Goal: Task Accomplishment & Management: Manage account settings

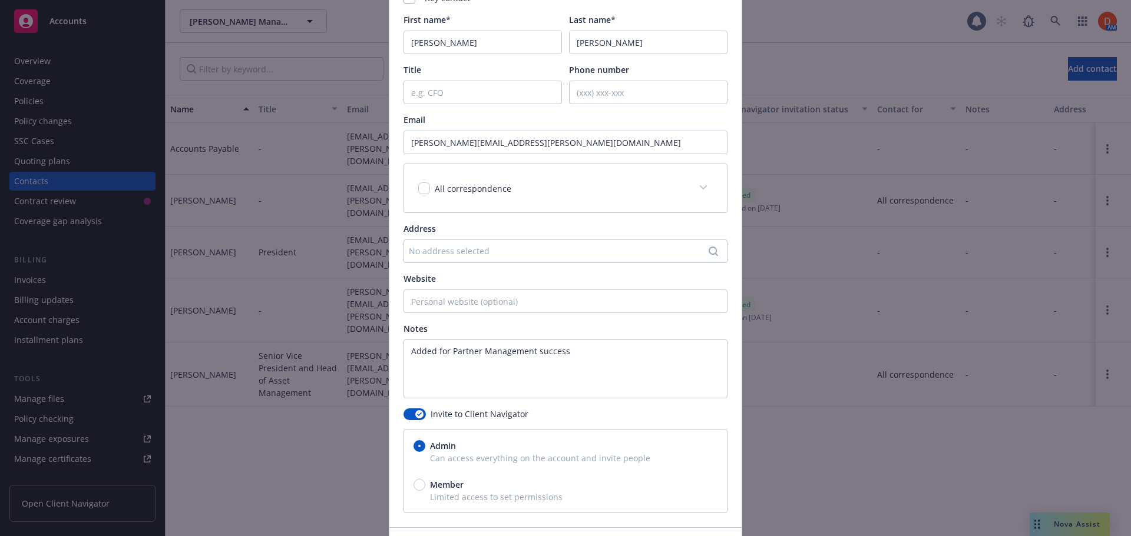
scroll to position [187, 0]
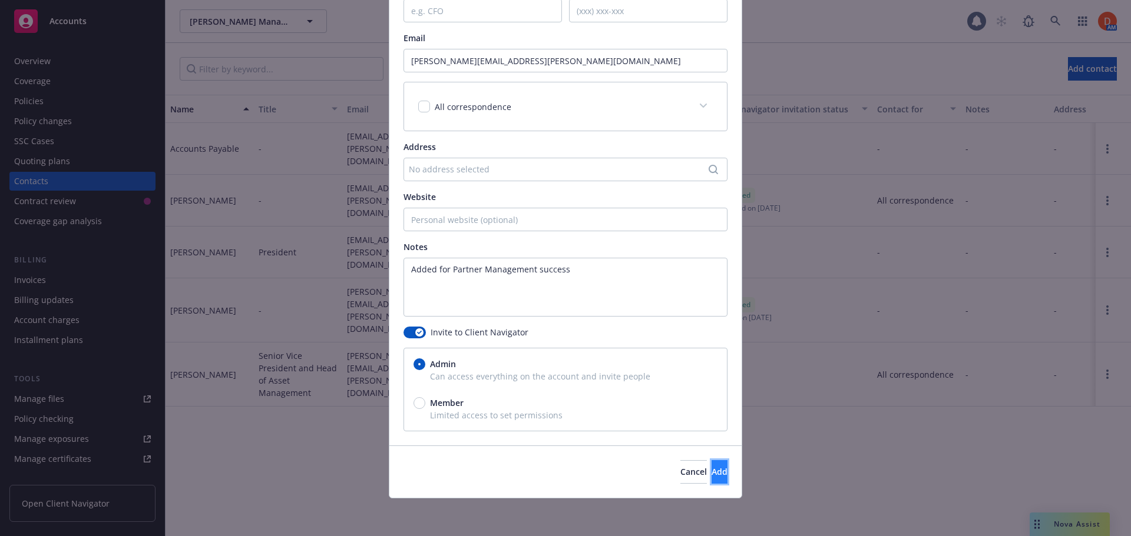
click at [711, 467] on button "Add" at bounding box center [719, 473] width 16 height 24
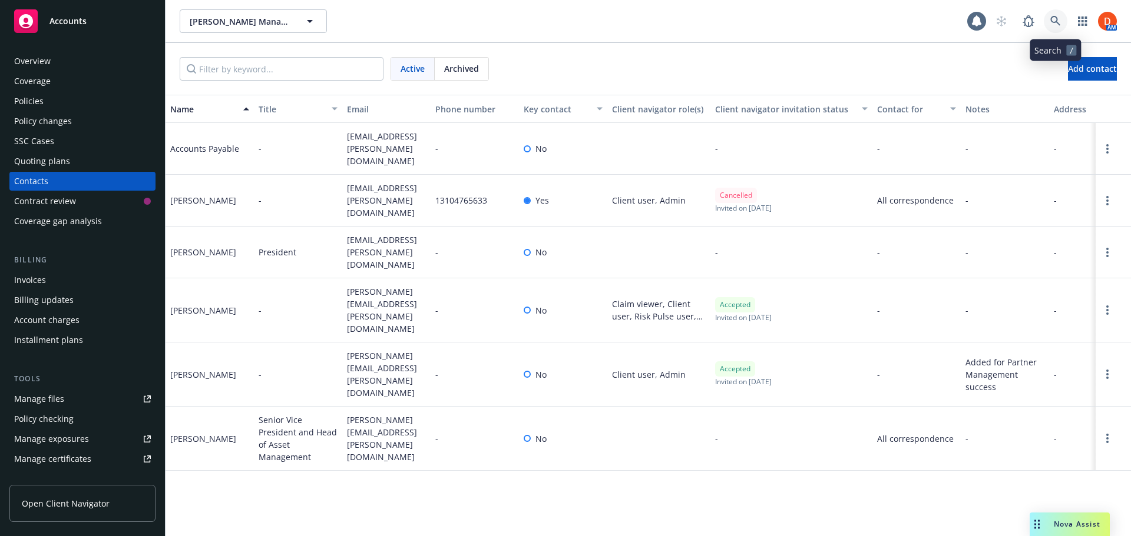
click at [1051, 22] on link at bounding box center [1055, 21] width 24 height 24
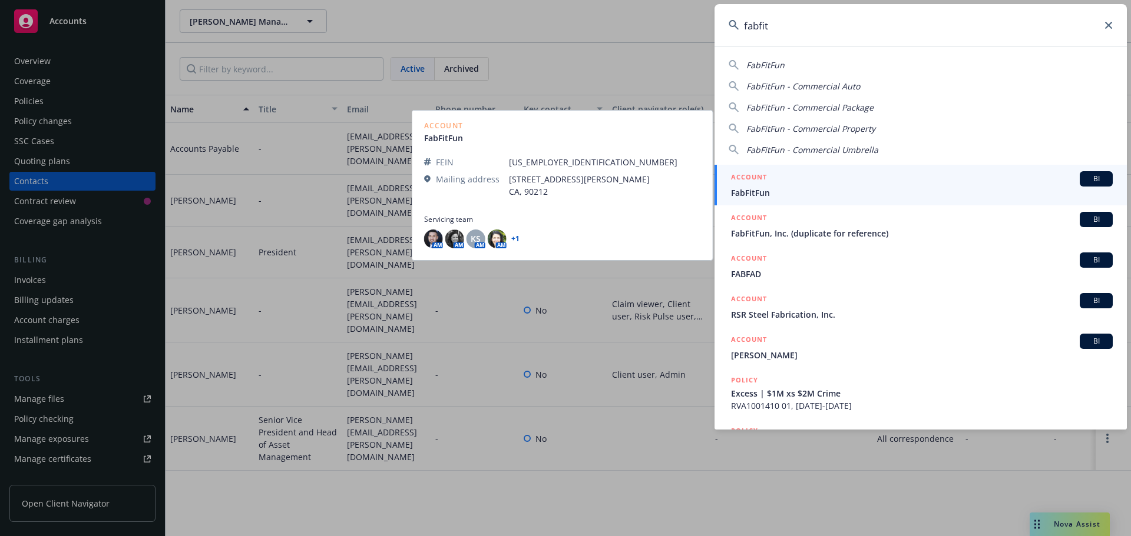
type input "fabfit"
click at [794, 195] on span "FabFitFun" at bounding box center [922, 193] width 382 height 12
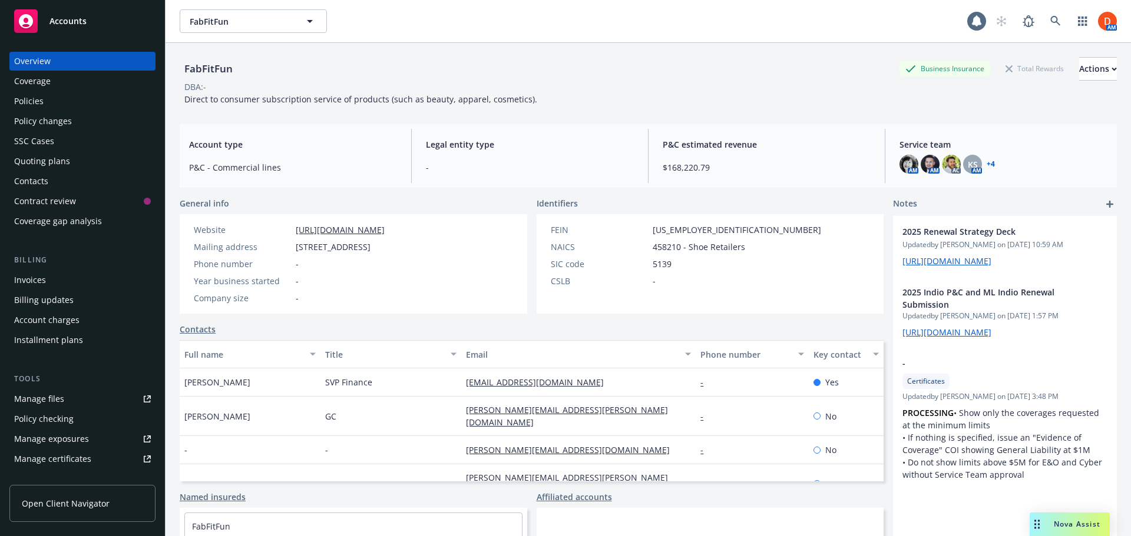
click at [99, 503] on span "Open Client Navigator" at bounding box center [66, 504] width 88 height 12
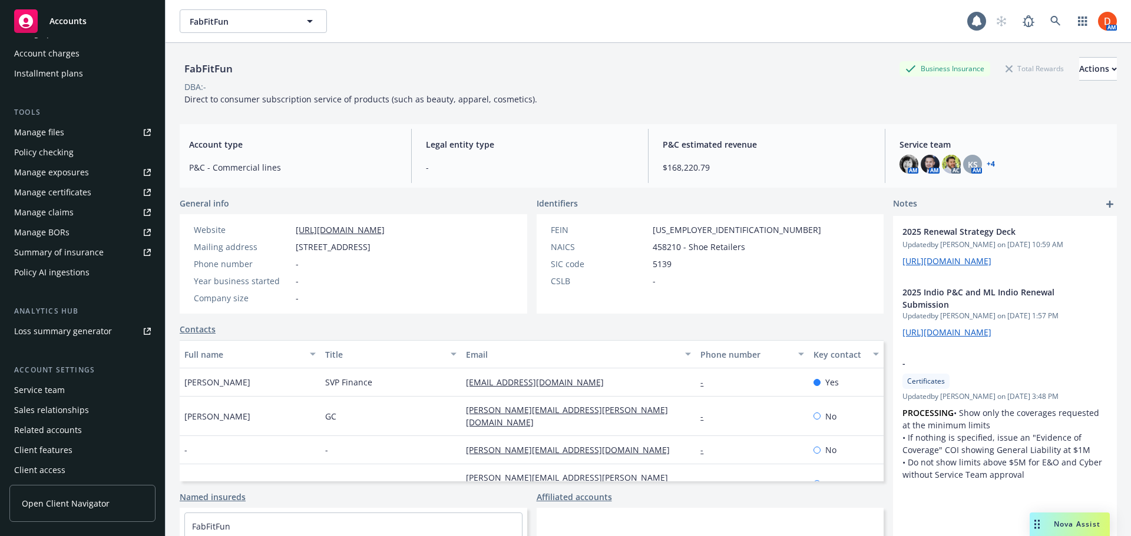
scroll to position [271, 0]
click at [100, 445] on div "Client features" at bounding box center [82, 446] width 137 height 19
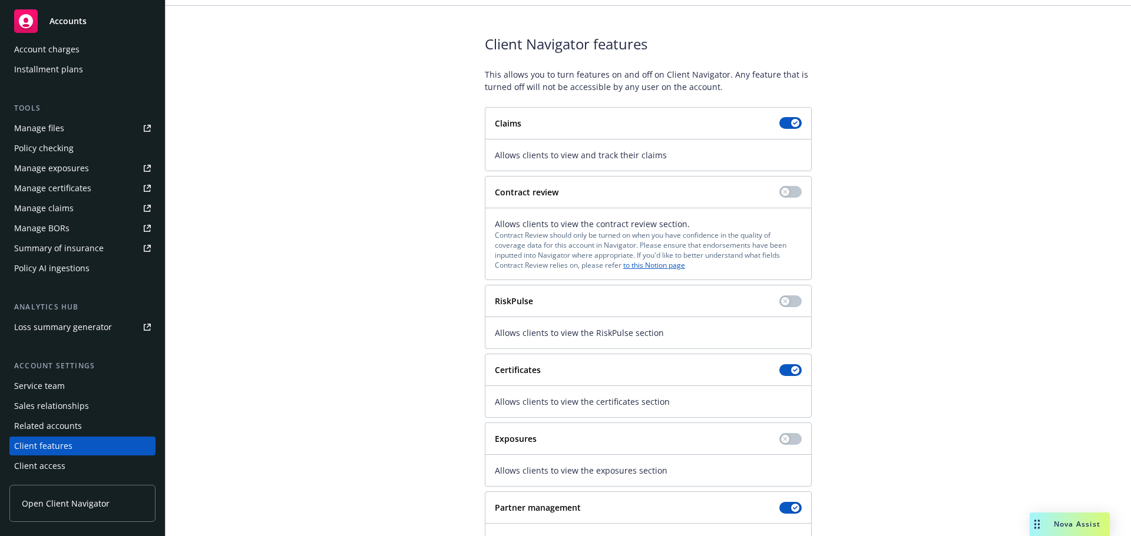
scroll to position [85, 0]
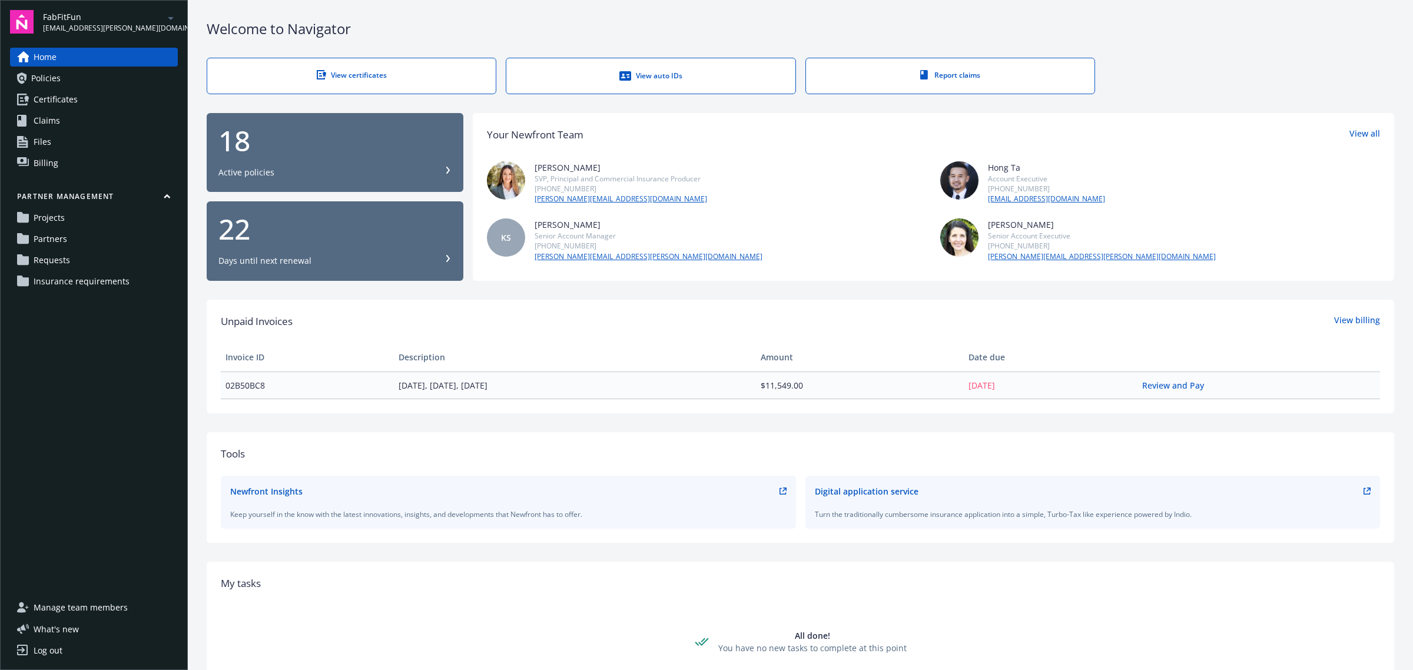
click at [98, 278] on span "Insurance requirements" at bounding box center [82, 281] width 96 height 19
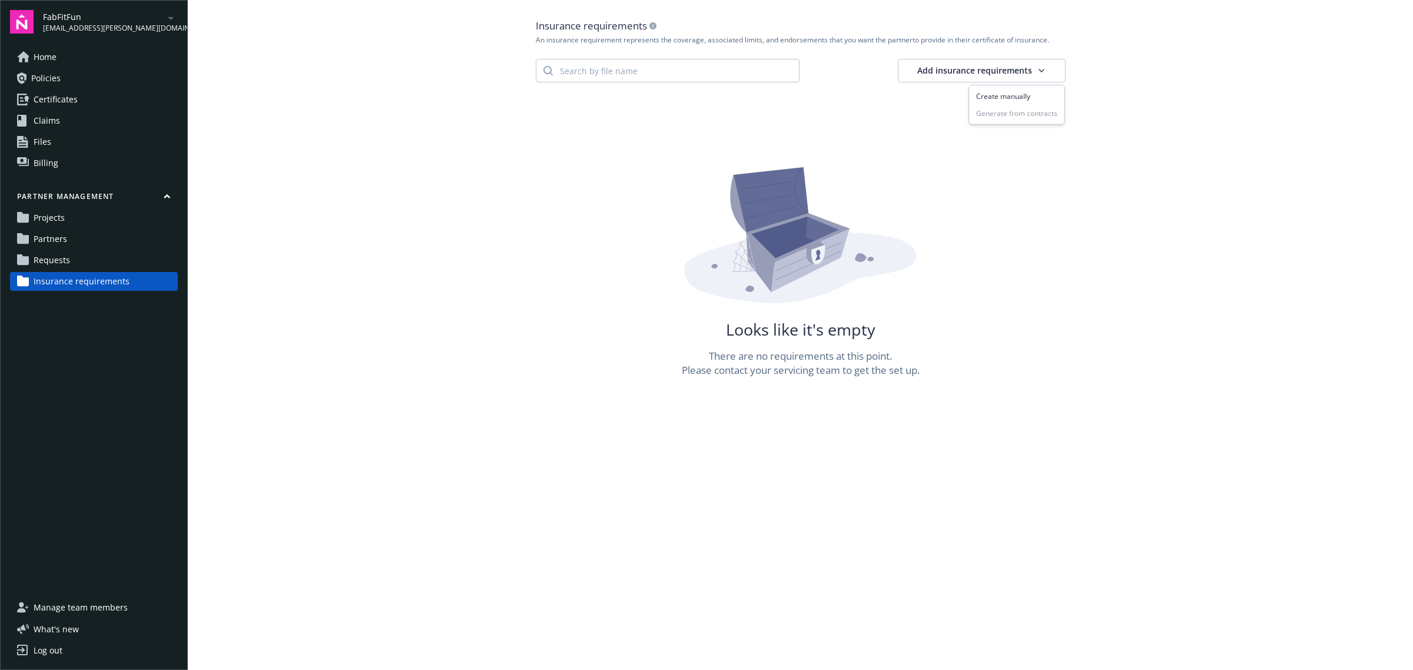
click at [1036, 78] on html "FabFitFun dylon.riley@newfront.com Home Policies Certificates Claims Files Bill…" at bounding box center [706, 335] width 1413 height 670
click at [1028, 98] on div "Create manually" at bounding box center [1017, 96] width 91 height 17
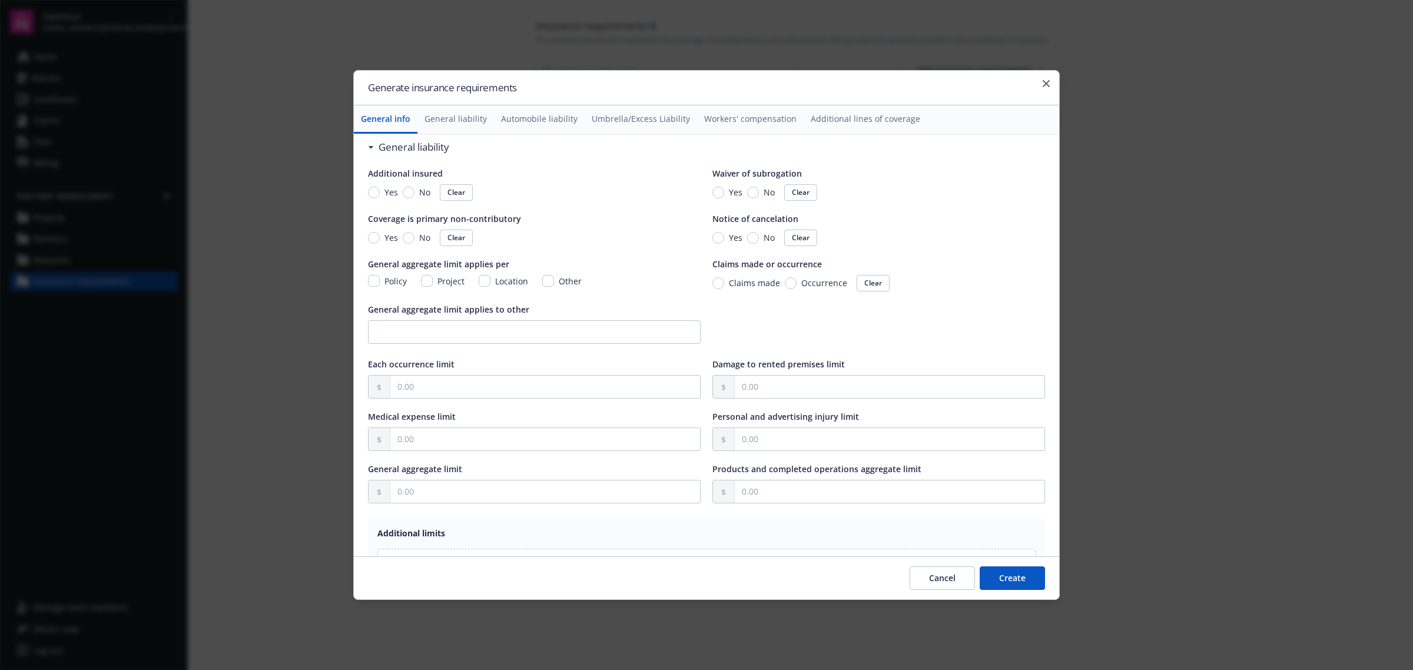
scroll to position [147, 0]
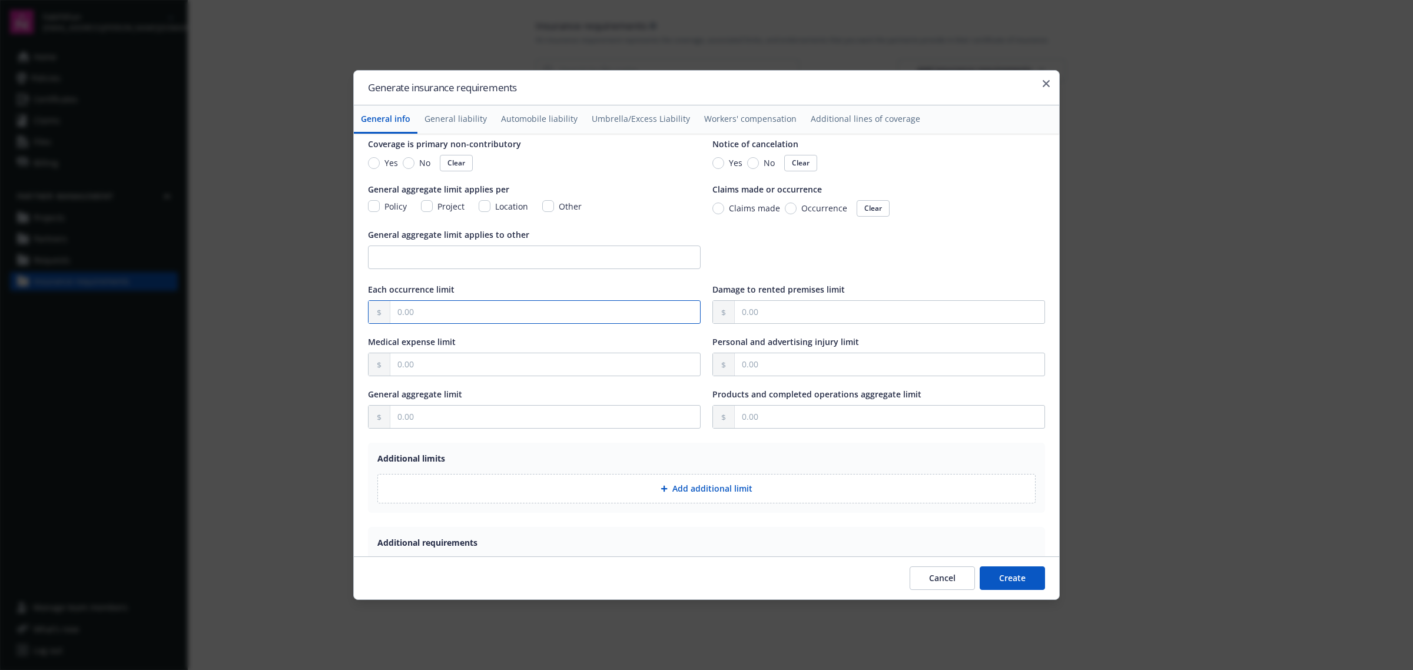
click at [424, 307] on input "text" at bounding box center [545, 312] width 310 height 22
type input "1,000,000.00"
click at [418, 418] on input "text" at bounding box center [545, 417] width 310 height 22
type input "5,000,000.00"
click at [793, 416] on input "text" at bounding box center [890, 417] width 310 height 22
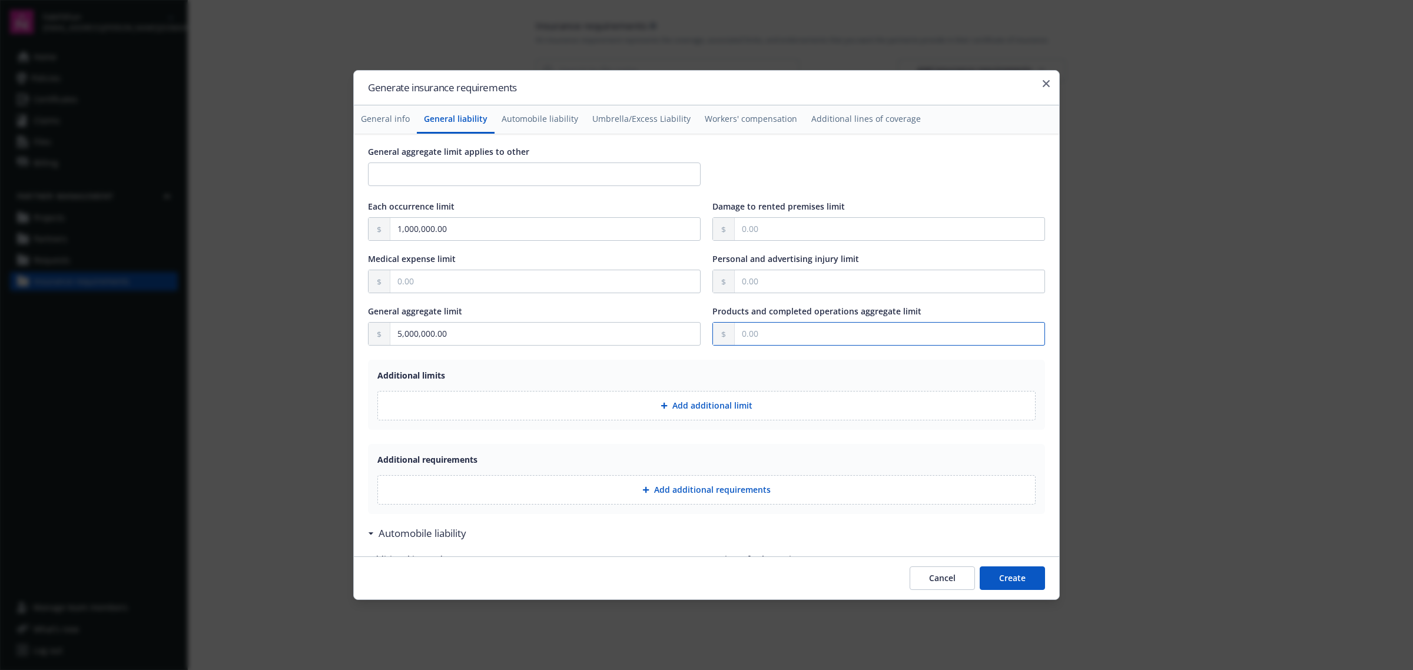
scroll to position [294, 0]
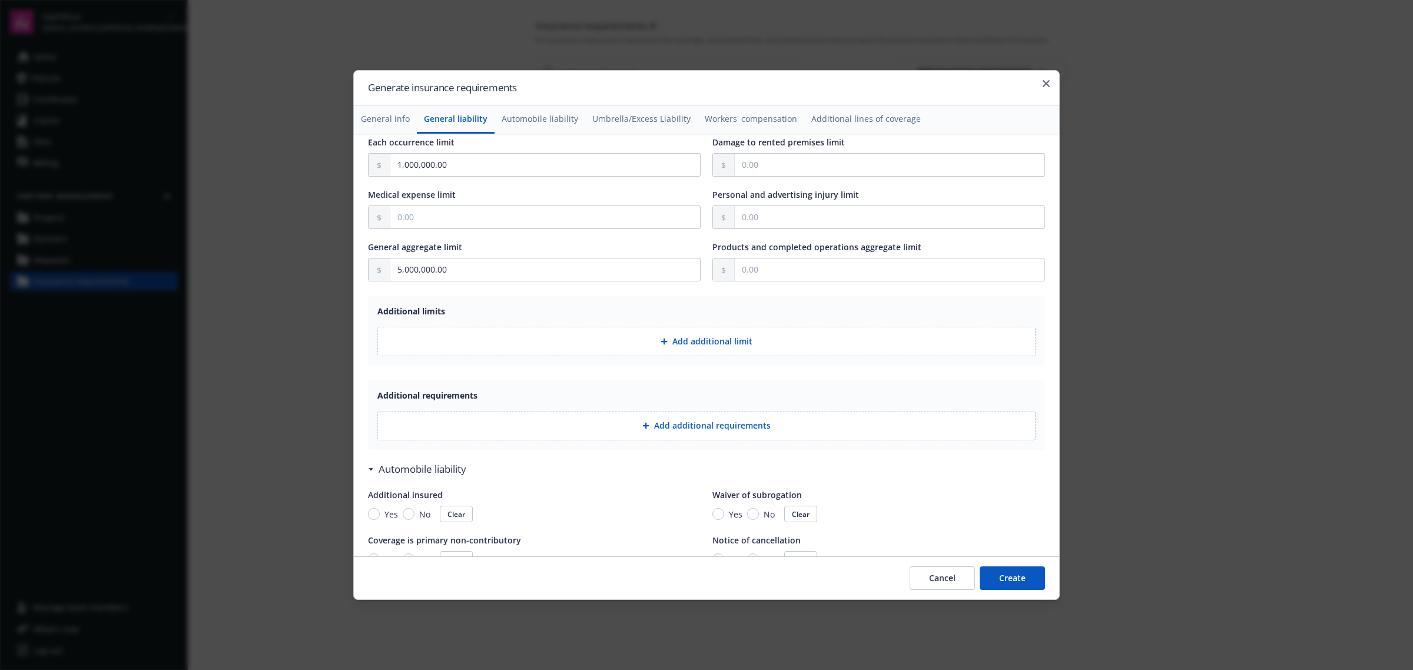
click at [678, 433] on button "Add additional requirements" at bounding box center [706, 425] width 658 height 29
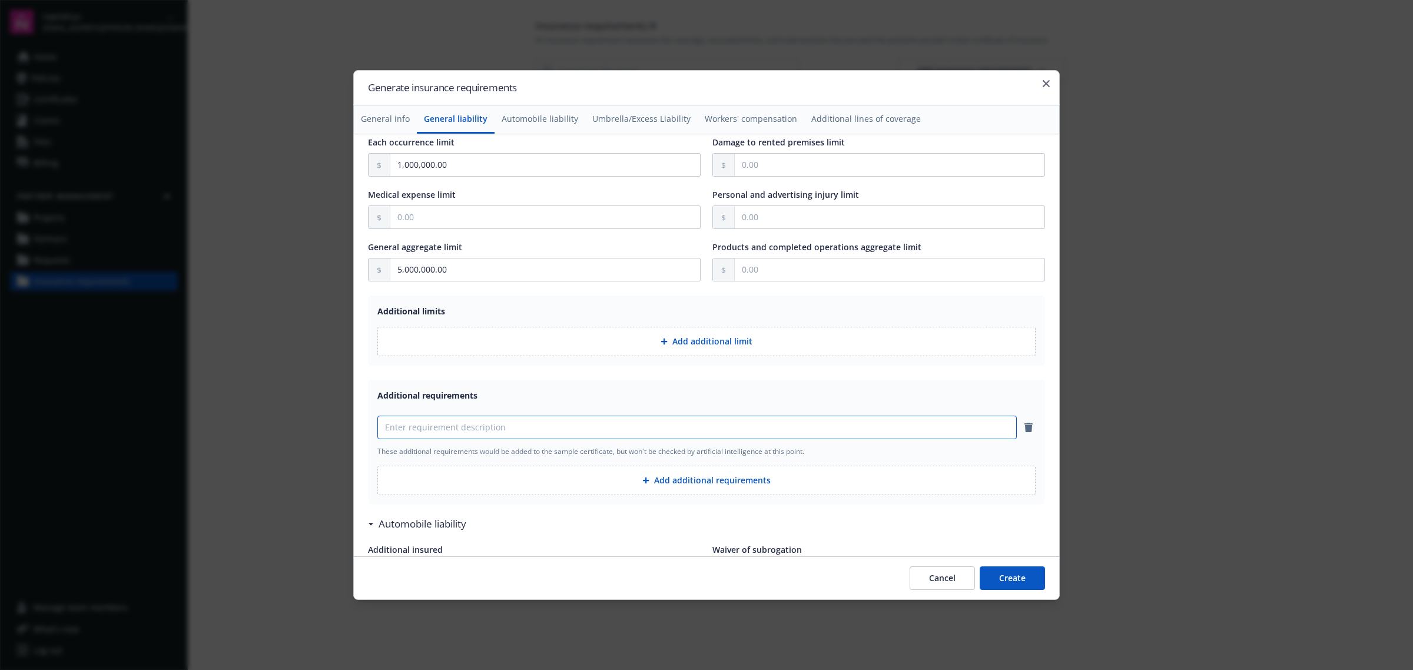
click at [485, 433] on input at bounding box center [697, 427] width 638 height 22
type input "P"
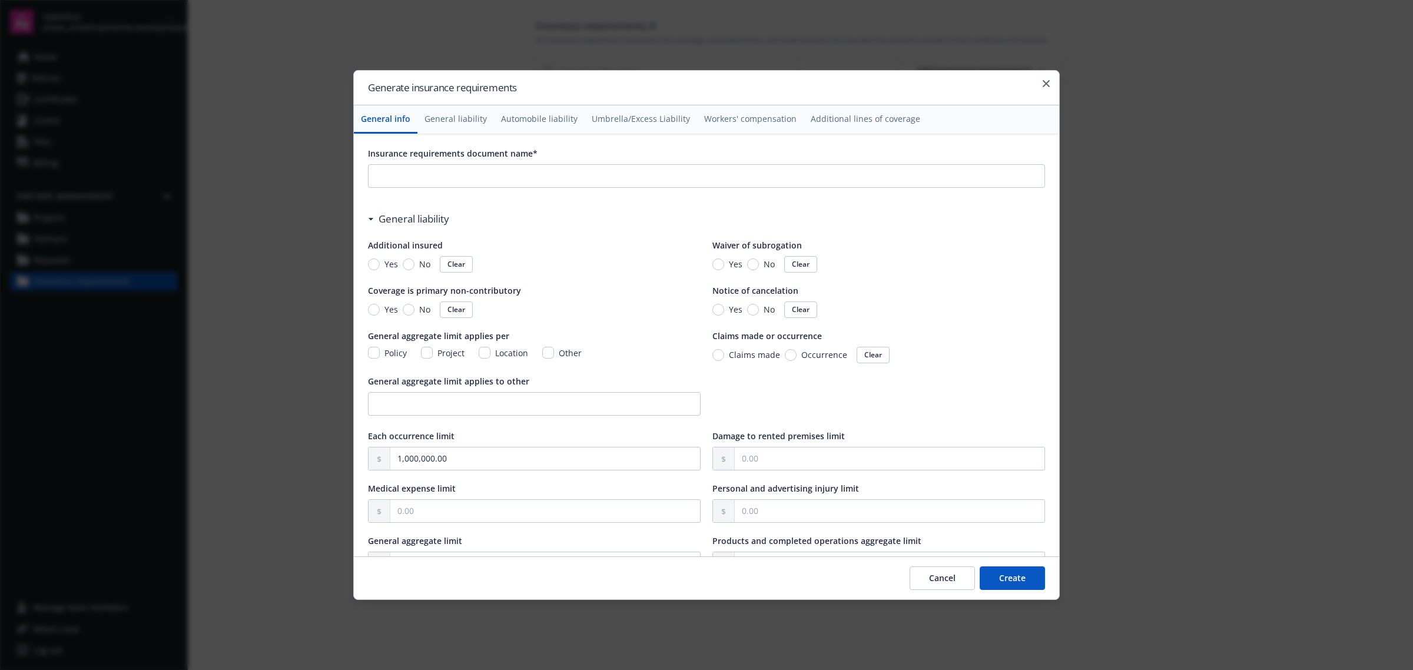
scroll to position [0, 0]
type input "Include products liability with worldwide coverage"
click at [371, 262] on input "Yes" at bounding box center [374, 265] width 12 height 12
radio input "true"
click at [713, 266] on input "Yes" at bounding box center [719, 265] width 12 height 12
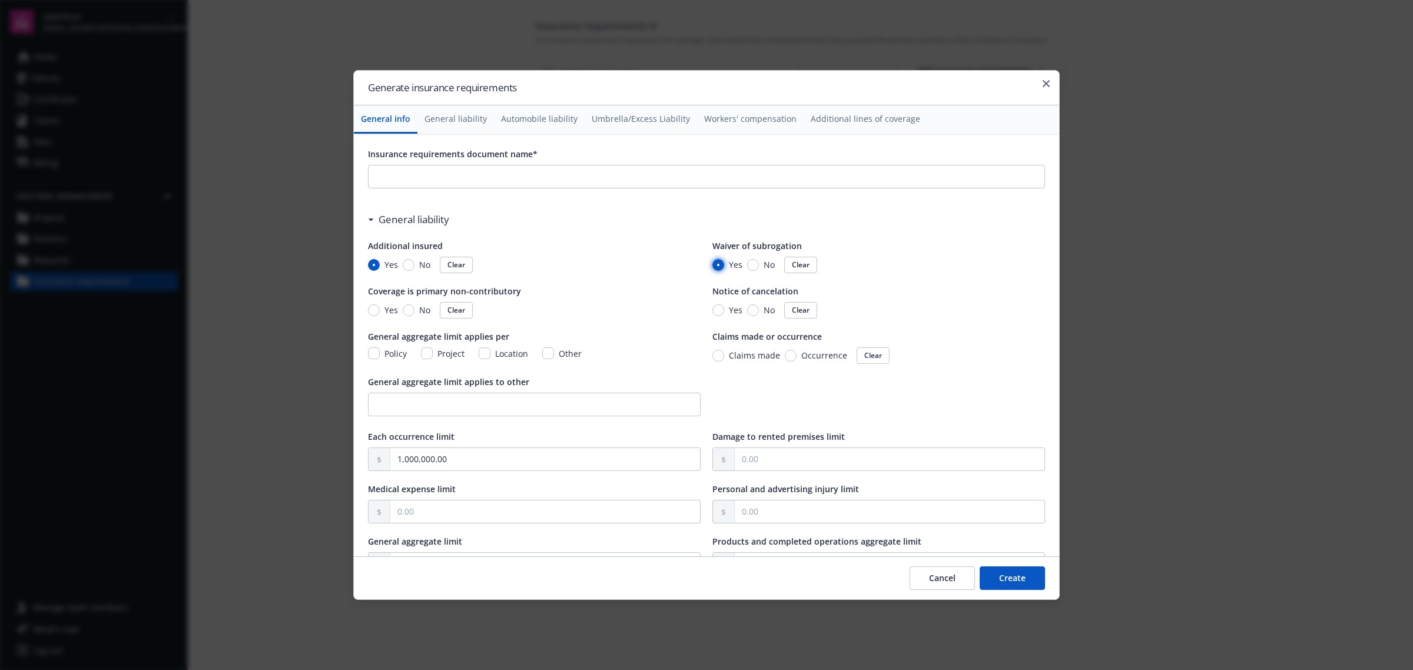
radio input "true"
click at [371, 307] on input "Yes" at bounding box center [374, 310] width 12 height 12
radio input "true"
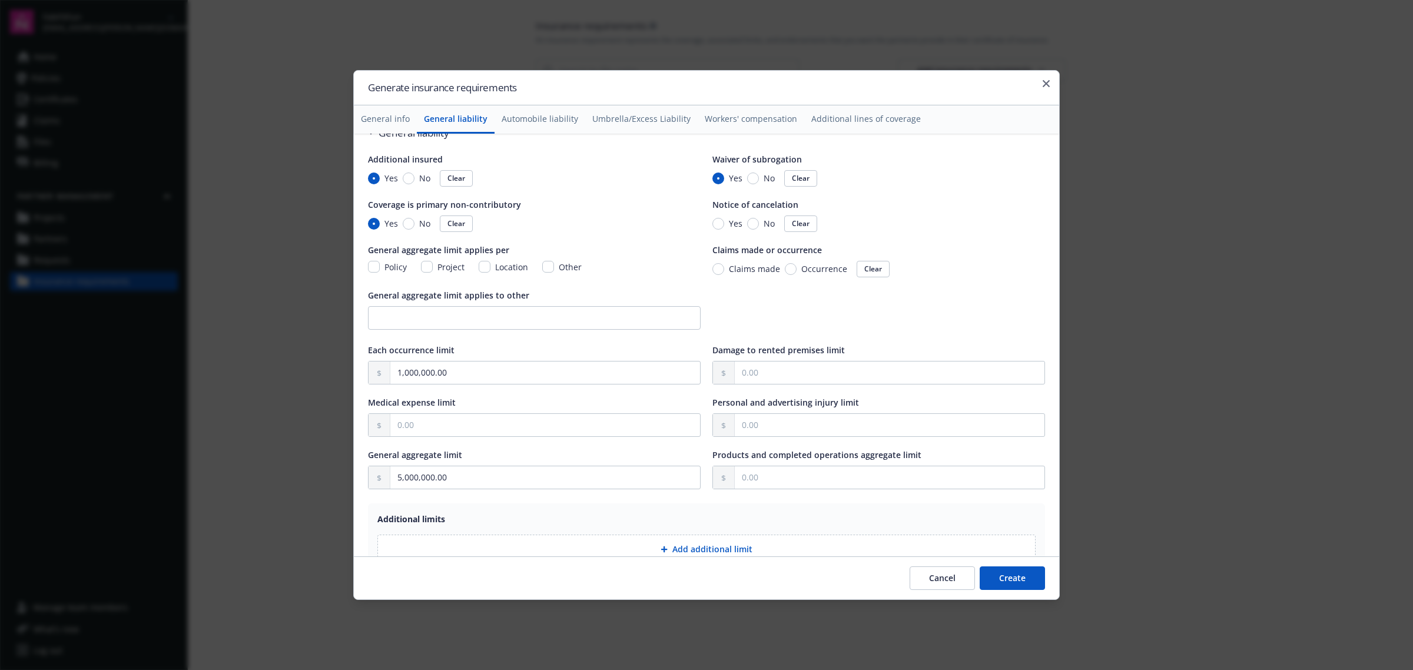
scroll to position [368, 0]
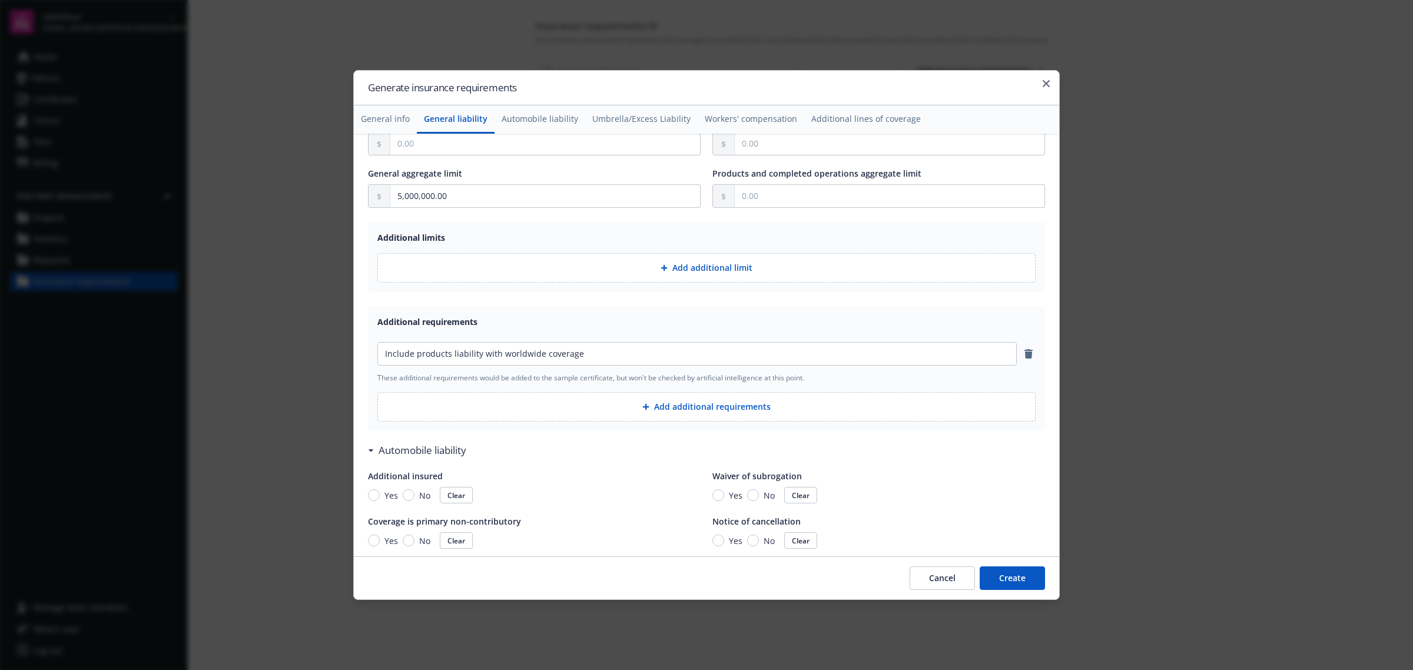
click at [708, 411] on button "Add additional requirements" at bounding box center [706, 406] width 658 height 29
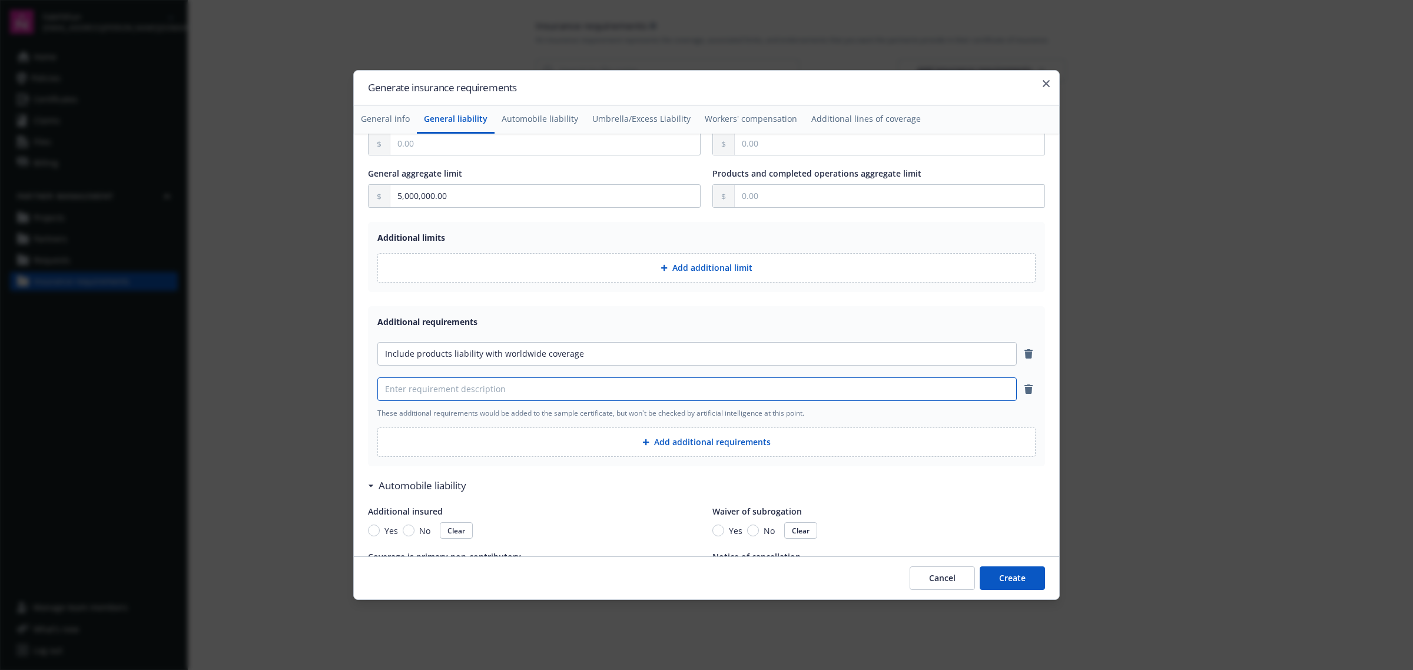
click at [505, 393] on input at bounding box center [697, 389] width 638 height 22
paste input "Endorsement naming “FabFitFun, Inc.” as an additional insured"
click at [531, 386] on input "Endorsement naming “FabFitFun, Inc.” as an additional insured" at bounding box center [697, 389] width 638 height 22
click at [475, 389] on input "Endorsement naming “FabFitFun, Inc. as an additional insured" at bounding box center [697, 389] width 638 height 22
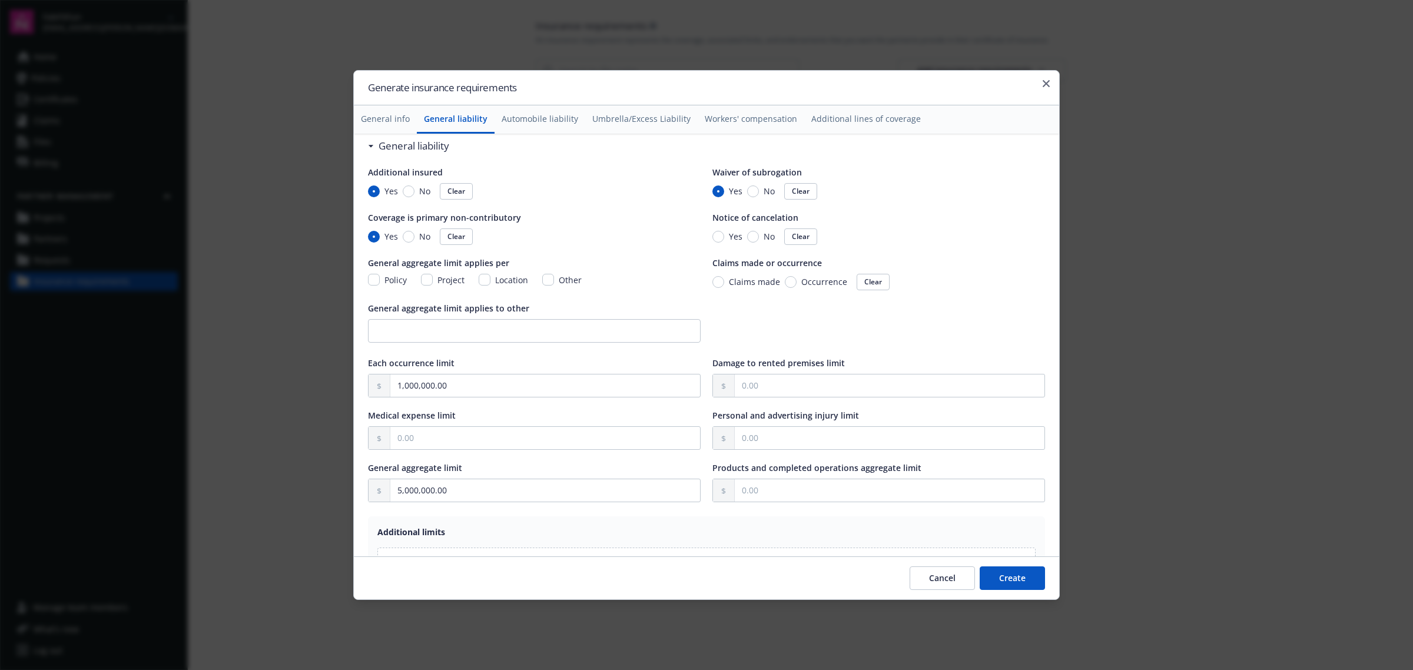
scroll to position [0, 0]
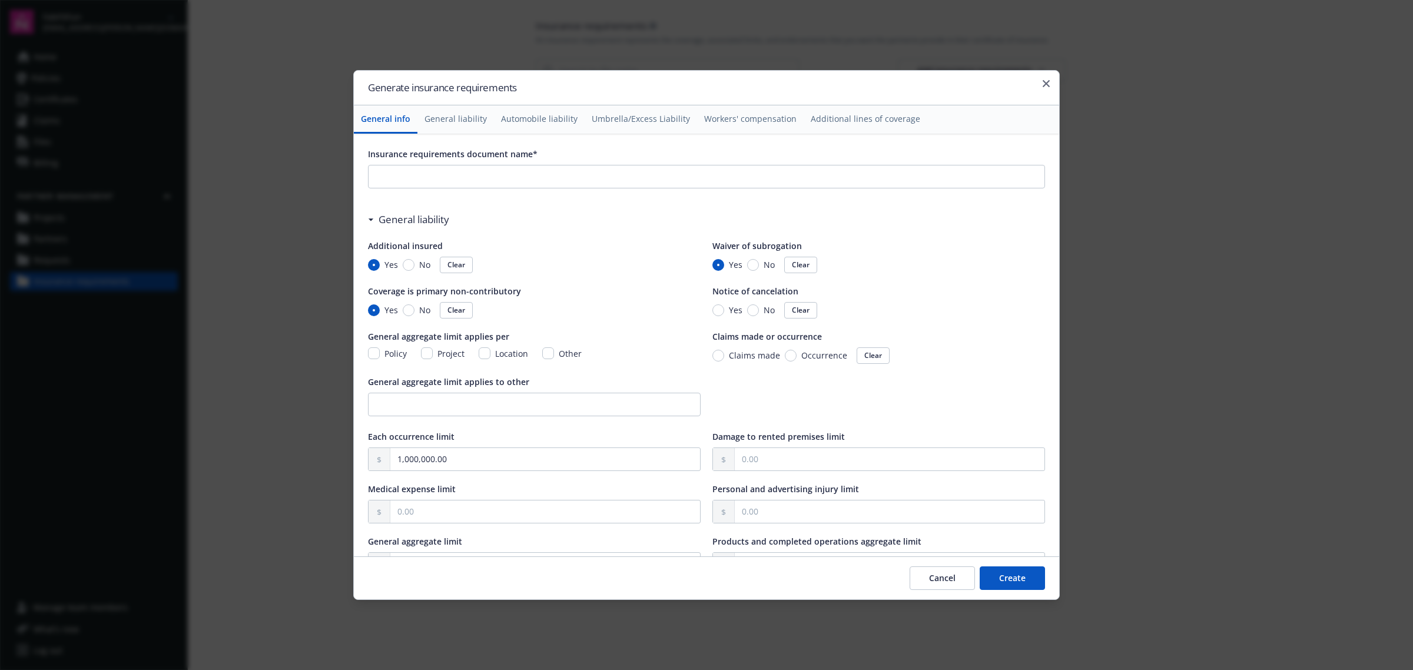
type input "Endorsement naming FabFitFun, Inc. as an additional insured"
click at [786, 354] on input "Occurrence" at bounding box center [791, 356] width 12 height 12
radio input "true"
click at [714, 313] on input "Yes" at bounding box center [719, 310] width 12 height 12
radio input "true"
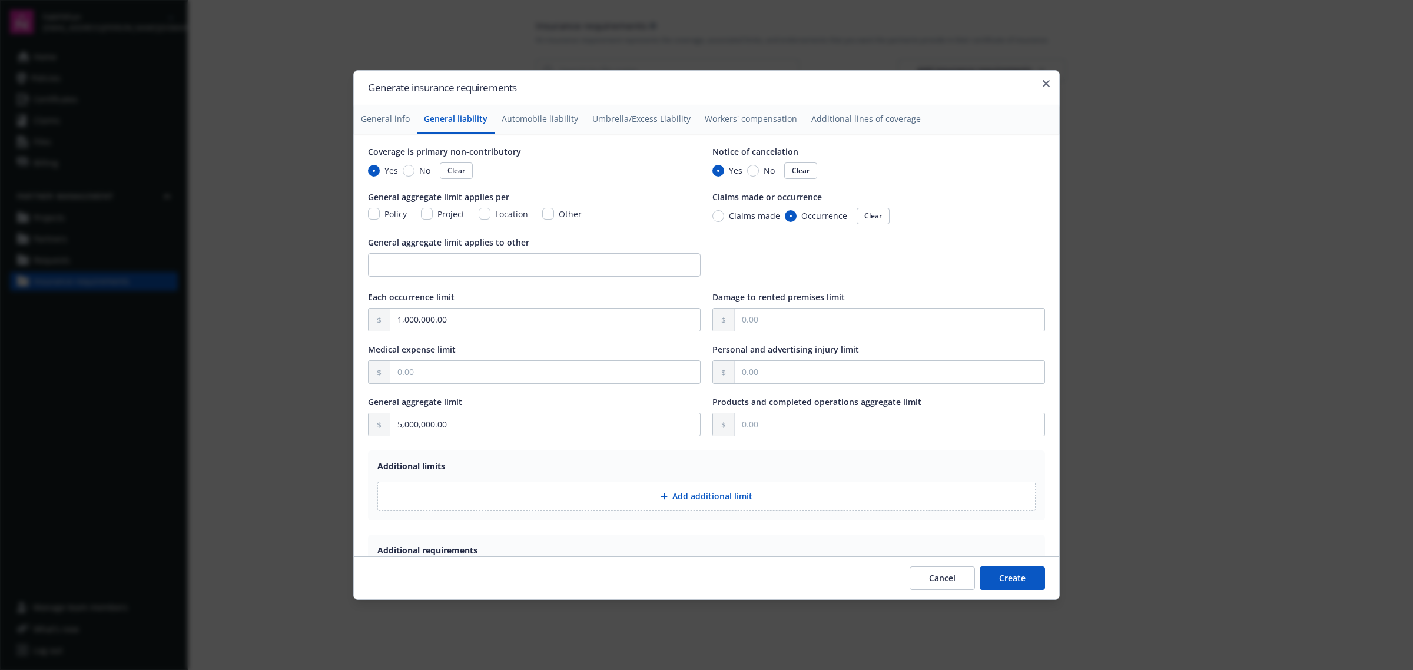
scroll to position [442, 0]
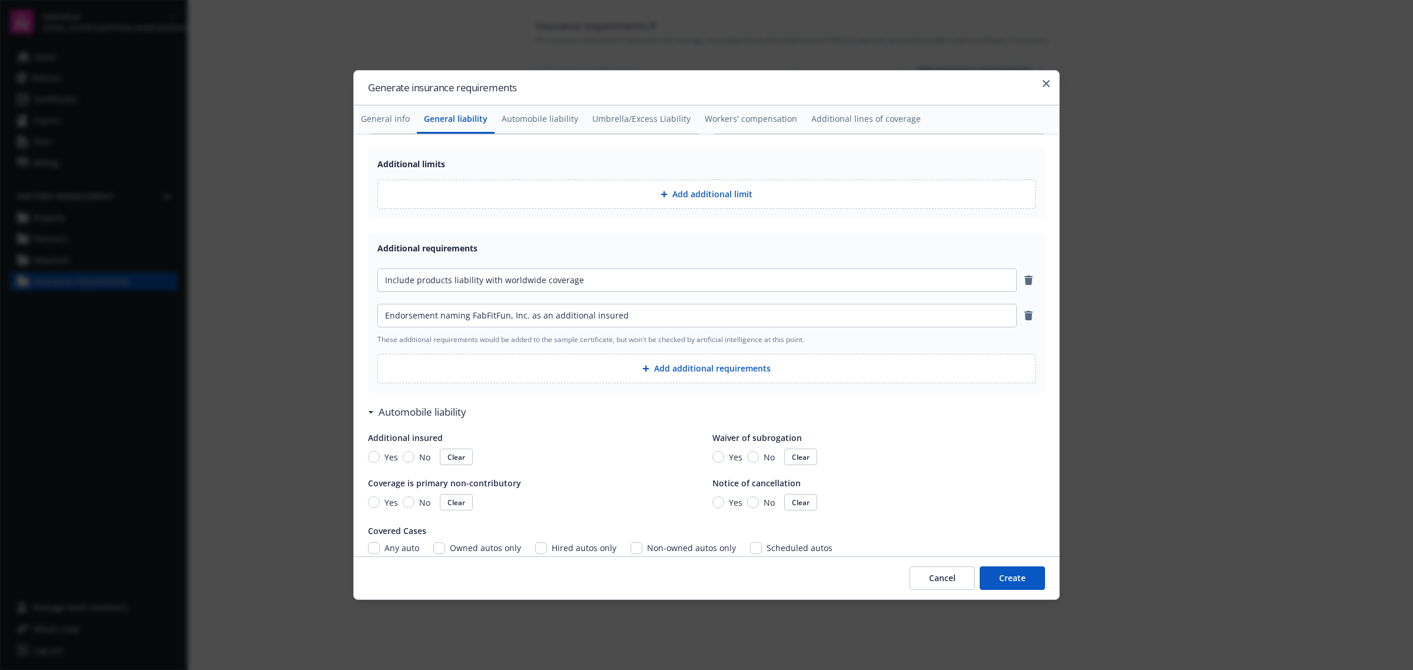
click at [707, 375] on button "Add additional requirements" at bounding box center [706, 368] width 658 height 29
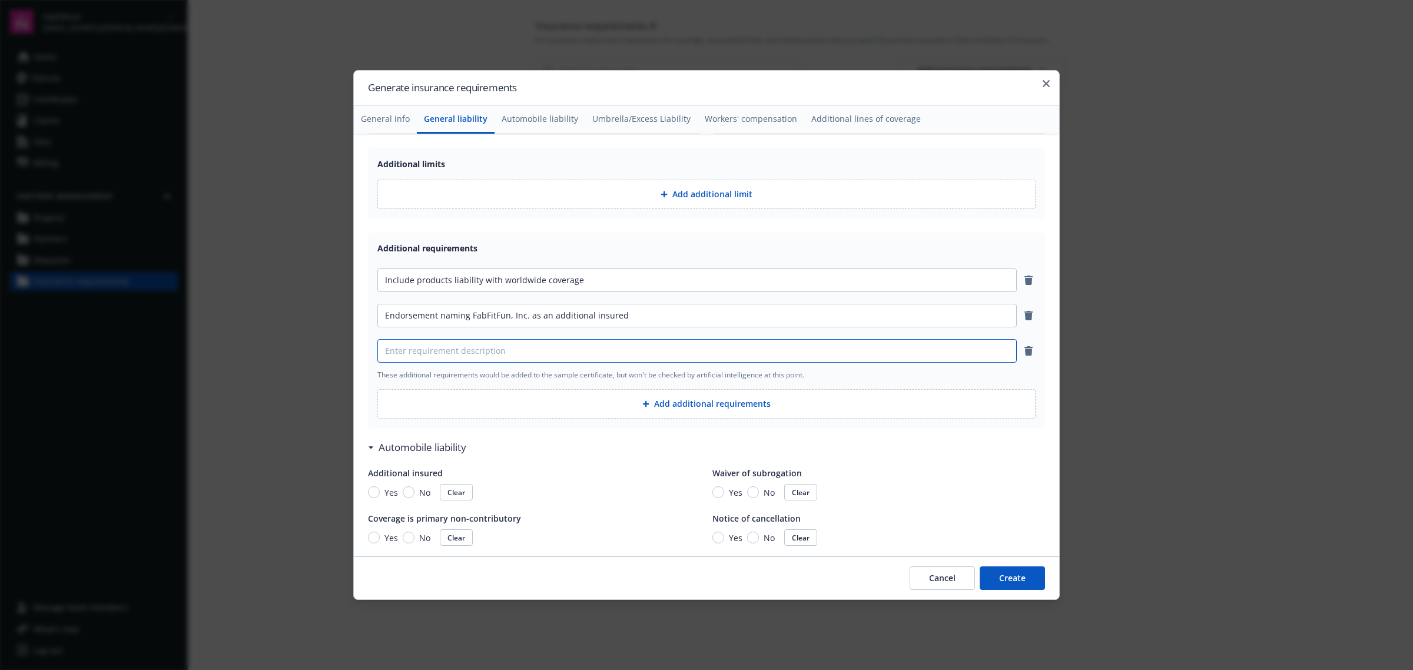
click at [519, 358] on input at bounding box center [697, 351] width 638 height 22
paste input "All policy documents must be in English."
type input "All policy documents must be in English."
click at [481, 280] on input "Include products liability with worldwide coverage" at bounding box center [697, 280] width 638 height 22
paste input "coverage, regulatory coverage and coverage for premises/operations, products/co…"
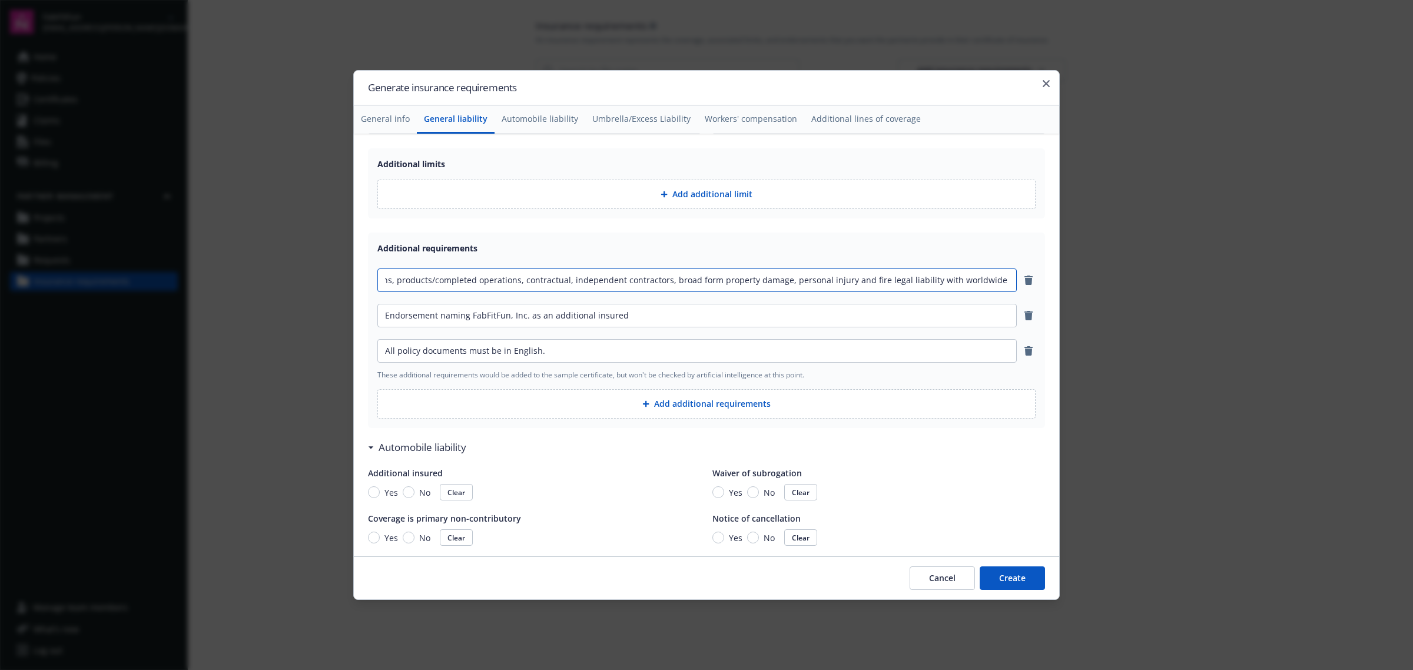
scroll to position [0, 380]
drag, startPoint x: 901, startPoint y: 281, endPoint x: 1016, endPoint y: 286, distance: 115.0
click at [1016, 286] on div "Include products liability coverage, regulatory coverage and coverage for premi…" at bounding box center [706, 278] width 658 height 28
type input "Include products liability coverage, regulatory coverage and coverage for premi…"
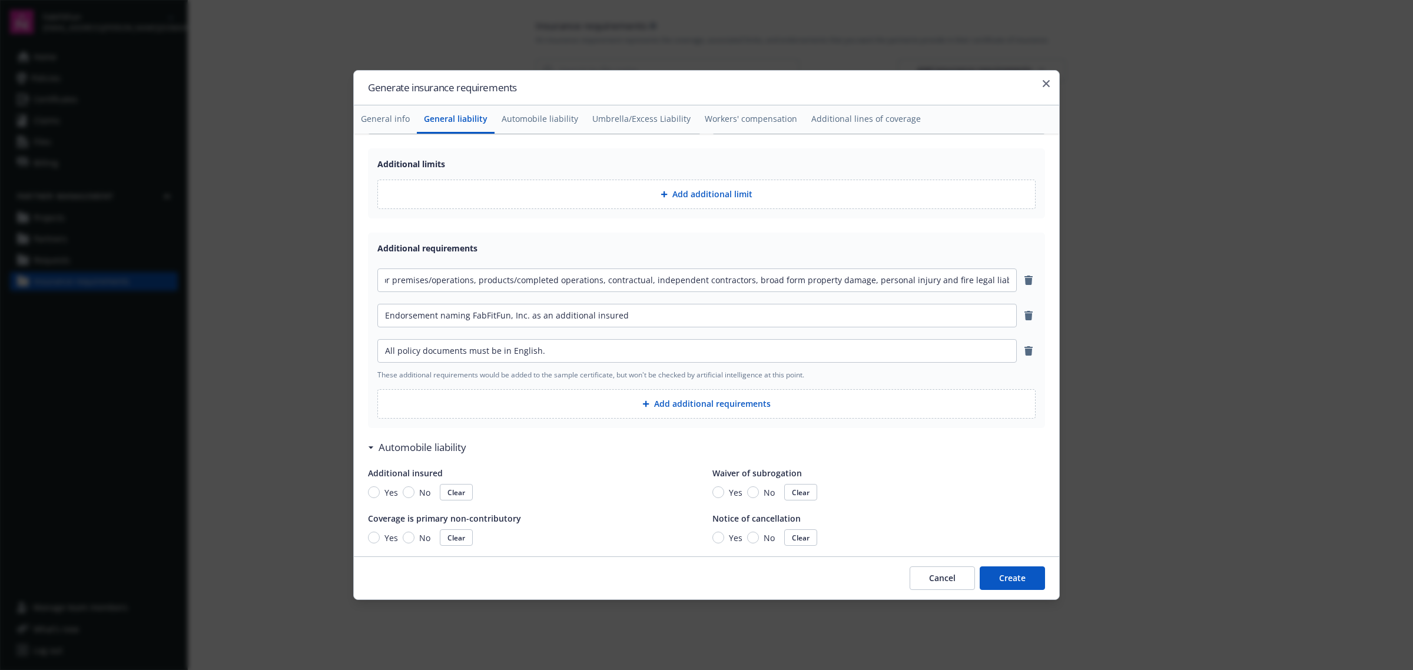
click at [720, 401] on button "Add additional requirements" at bounding box center [706, 403] width 658 height 29
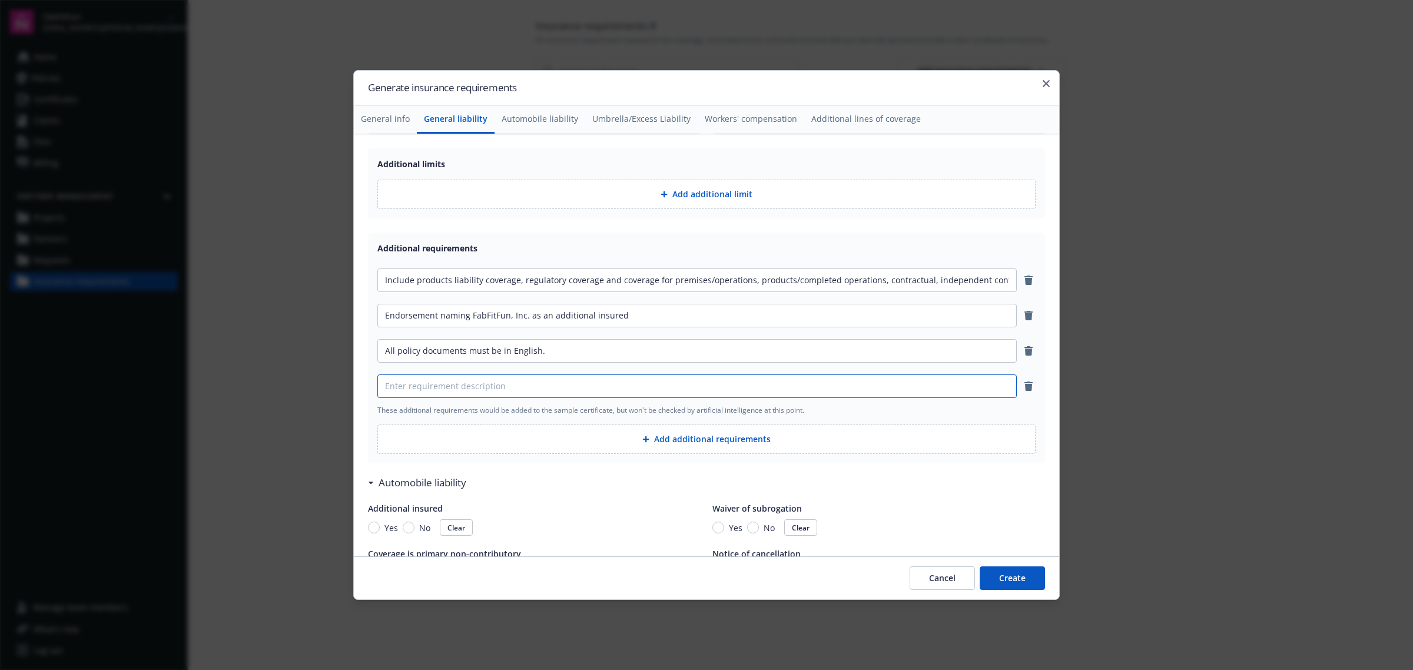
click at [545, 382] on input at bounding box center [697, 386] width 638 height 22
click at [487, 383] on input "Products Liability must be on a worldwide basis" at bounding box center [697, 386] width 638 height 22
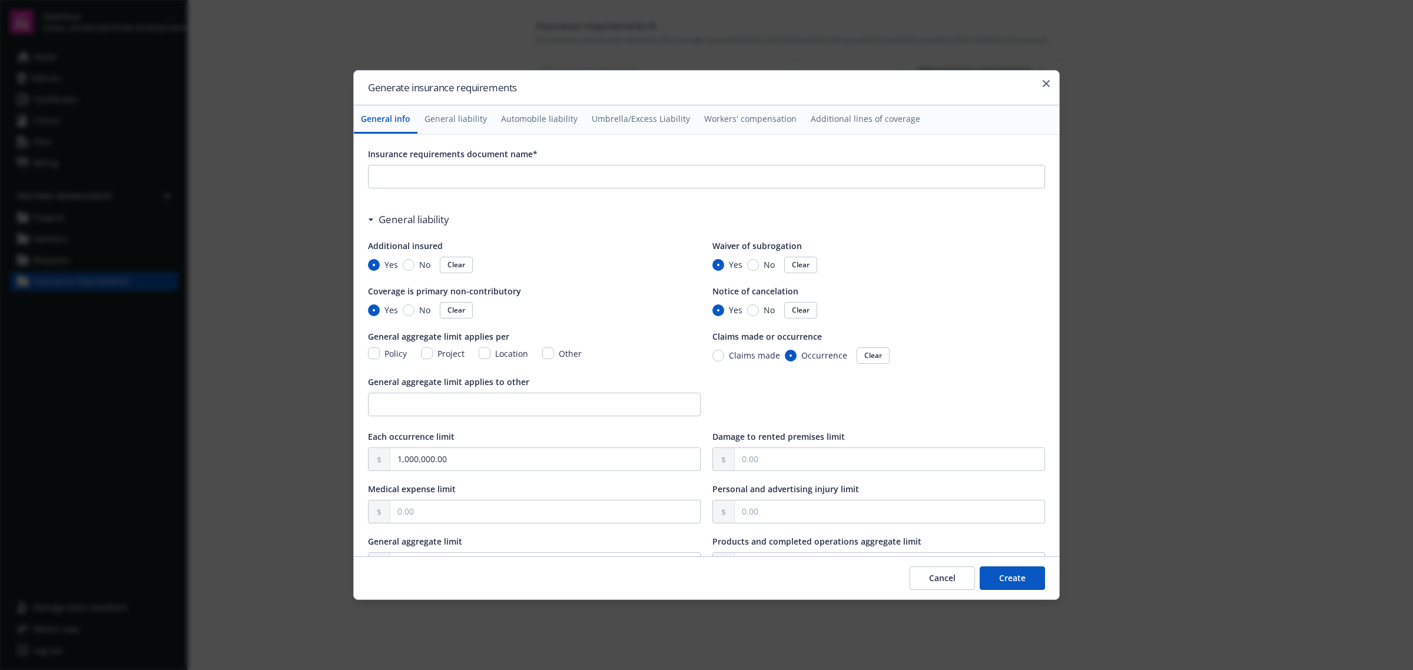
type input "Products Liability must be provided on a worldwide basis"
click at [585, 180] on input "Insurance requirements document name*" at bounding box center [707, 176] width 676 height 22
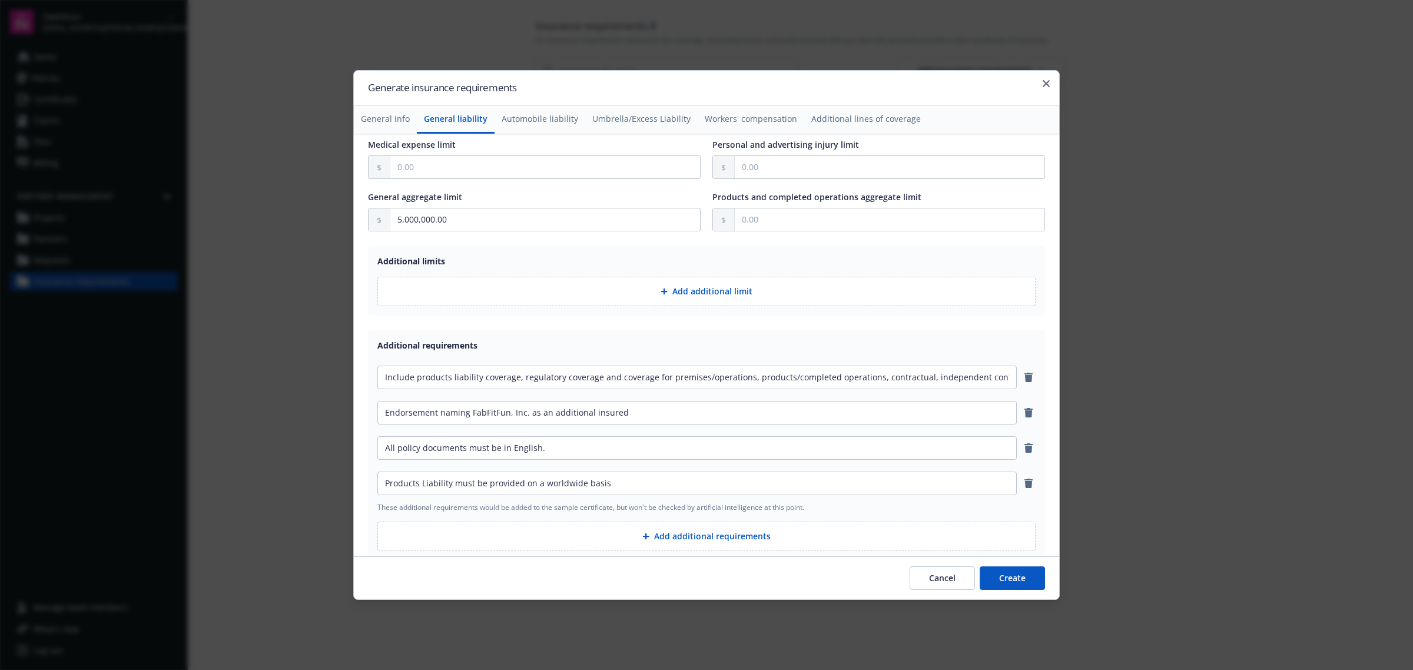
scroll to position [368, 0]
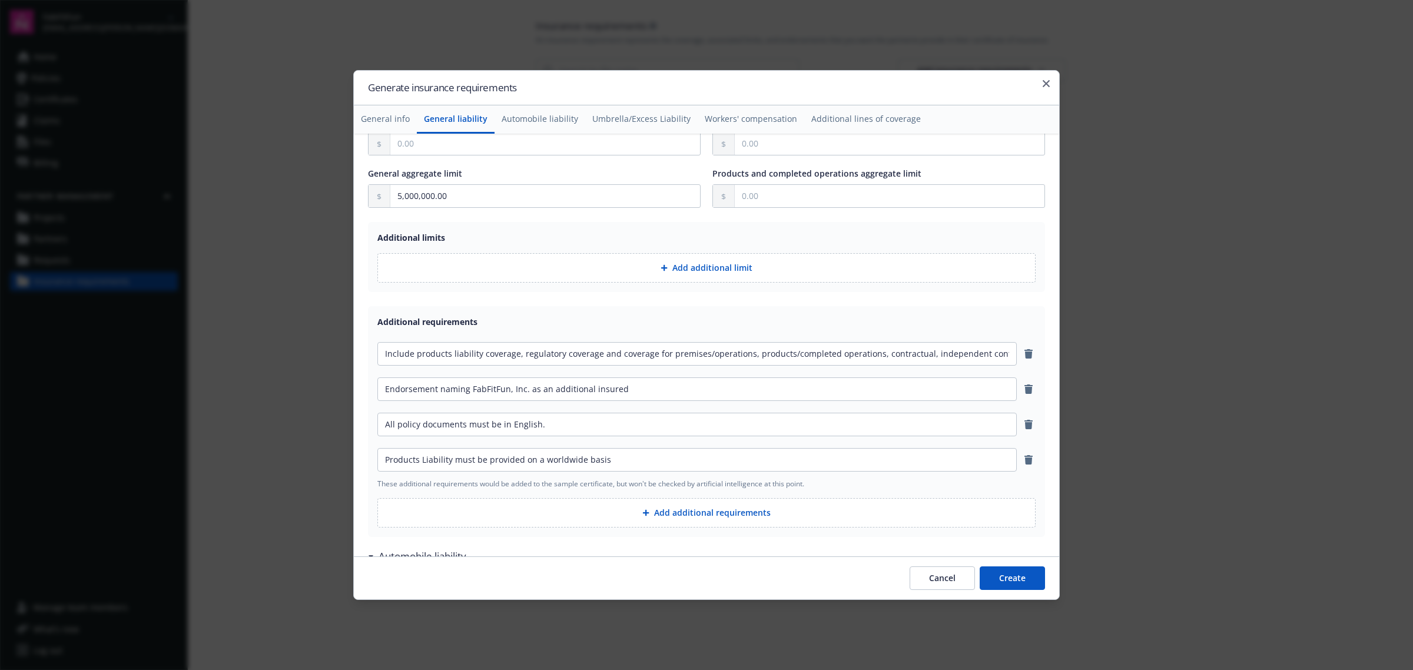
type input "$1M/$5M GL including Products Liability"
click at [1008, 569] on button "Create" at bounding box center [1012, 579] width 65 height 24
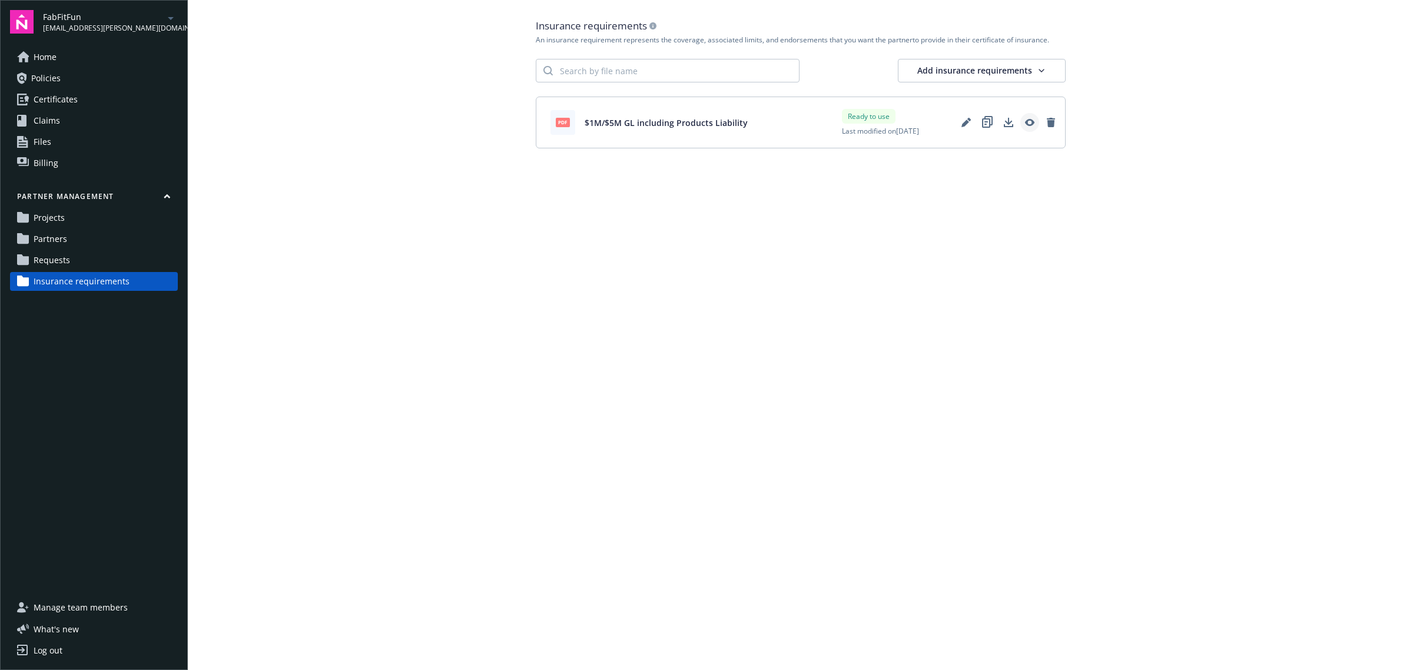
click at [1028, 119] on icon "View" at bounding box center [1029, 122] width 9 height 9
click at [962, 127] on icon "Edit" at bounding box center [966, 122] width 9 height 9
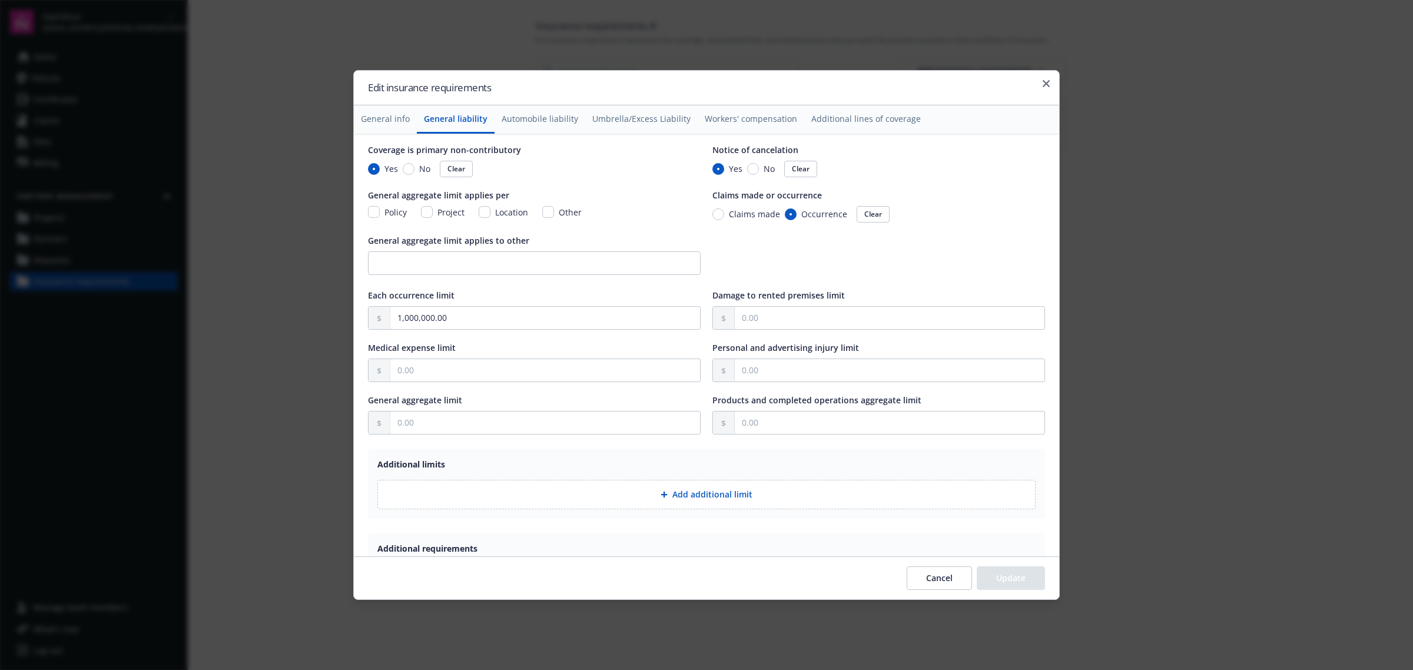
scroll to position [147, 0]
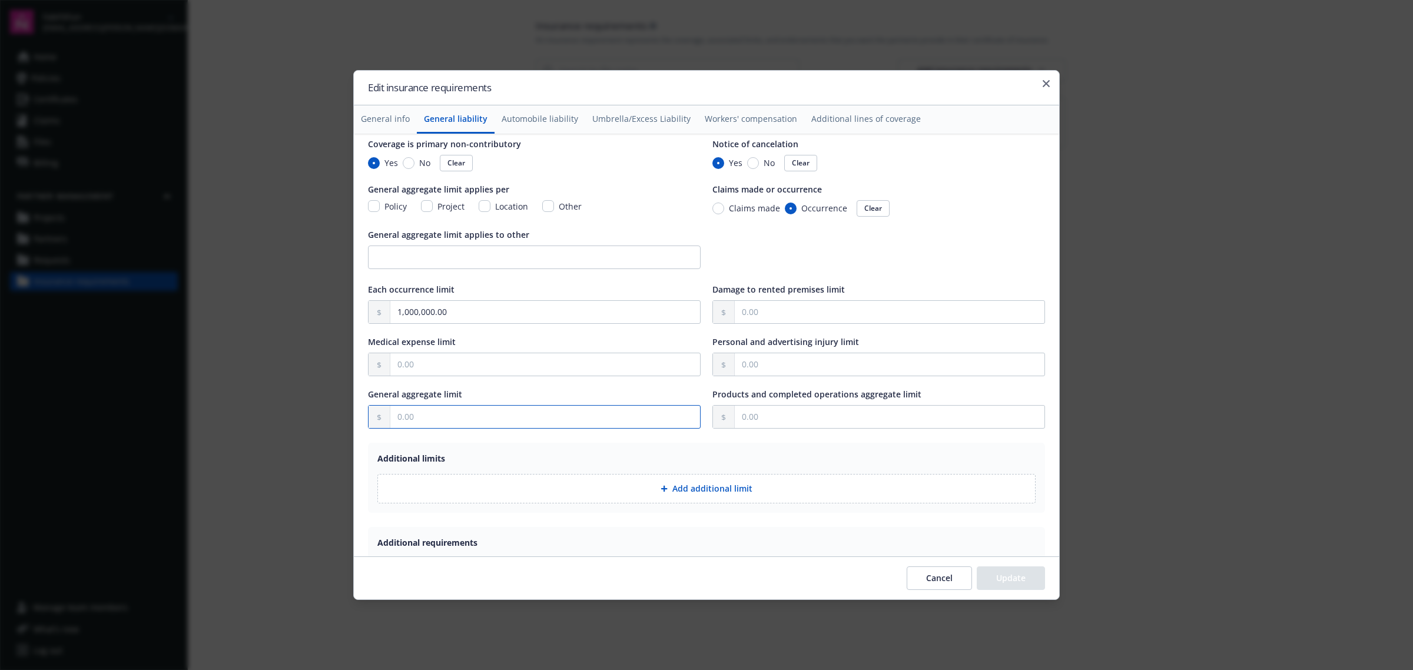
click at [518, 425] on input "text" at bounding box center [545, 417] width 310 height 22
type input "5,000,000.00"
click at [1032, 585] on button "Update" at bounding box center [1011, 579] width 68 height 24
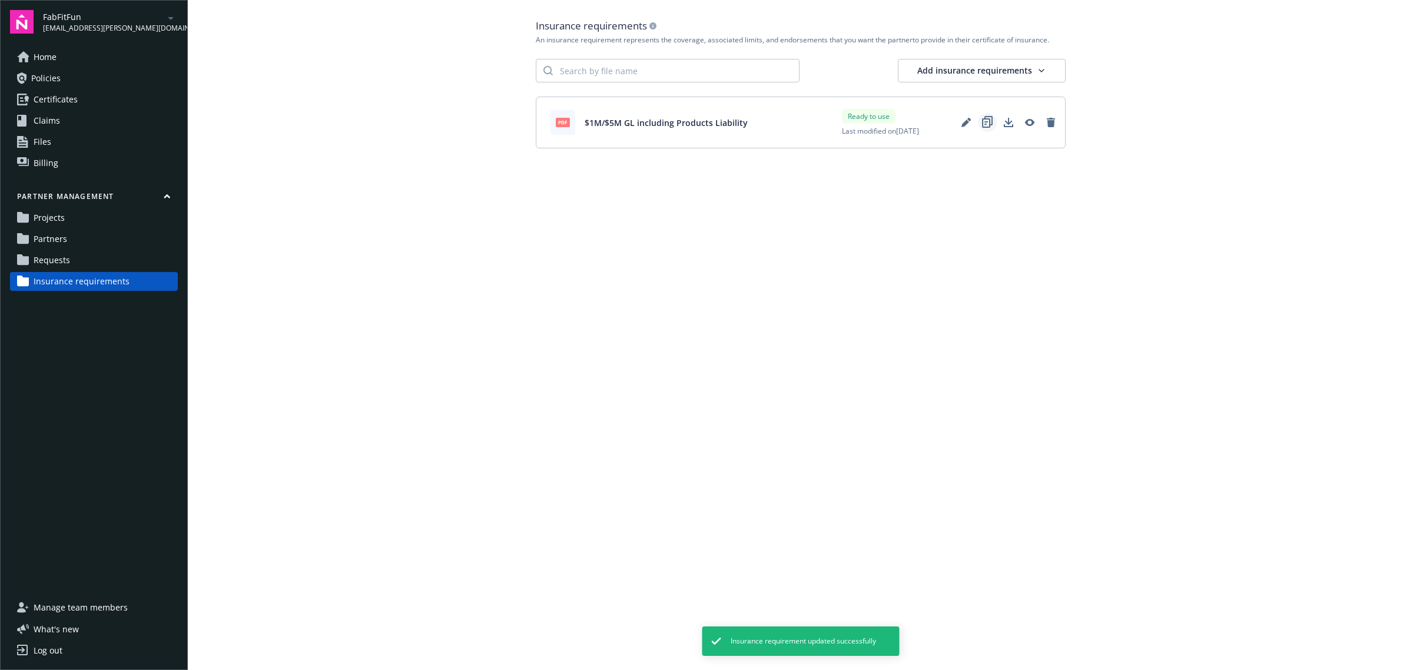
click at [991, 125] on icon "Duplicate" at bounding box center [987, 122] width 11 height 13
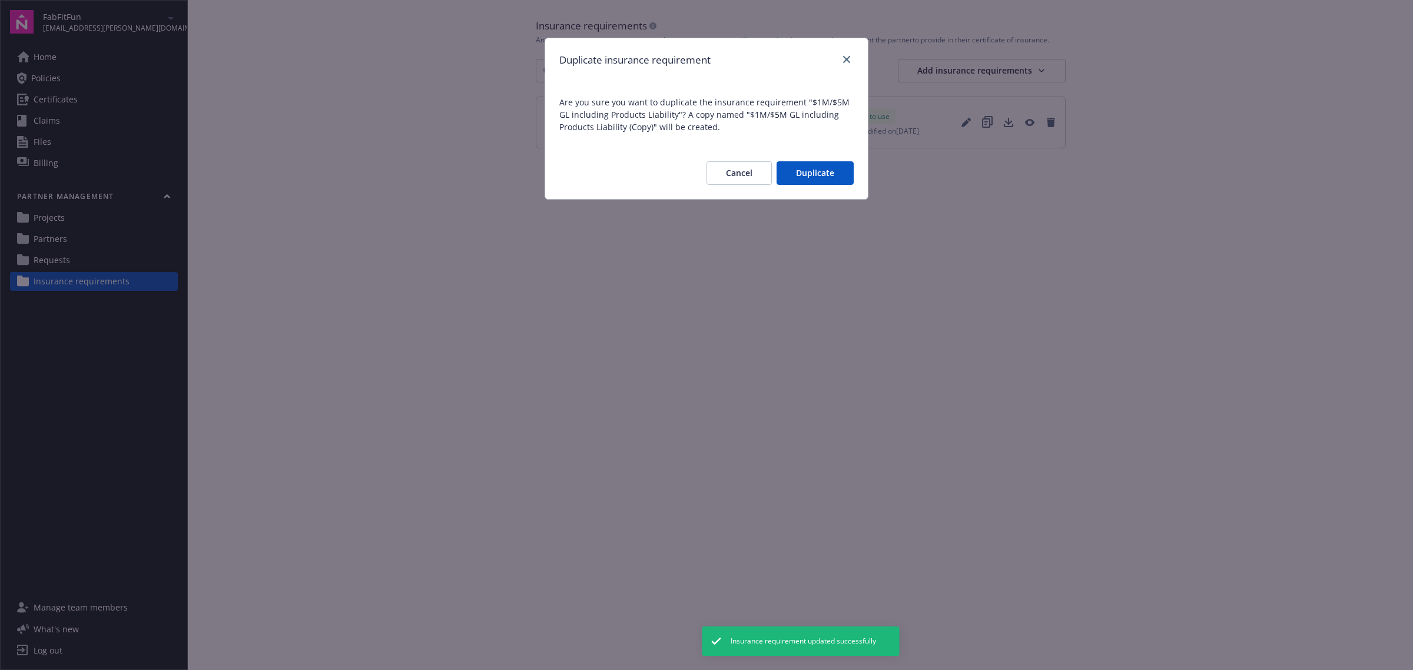
drag, startPoint x: 725, startPoint y: 173, endPoint x: 731, endPoint y: 171, distance: 6.6
click at [725, 173] on button "Cancel" at bounding box center [739, 173] width 65 height 24
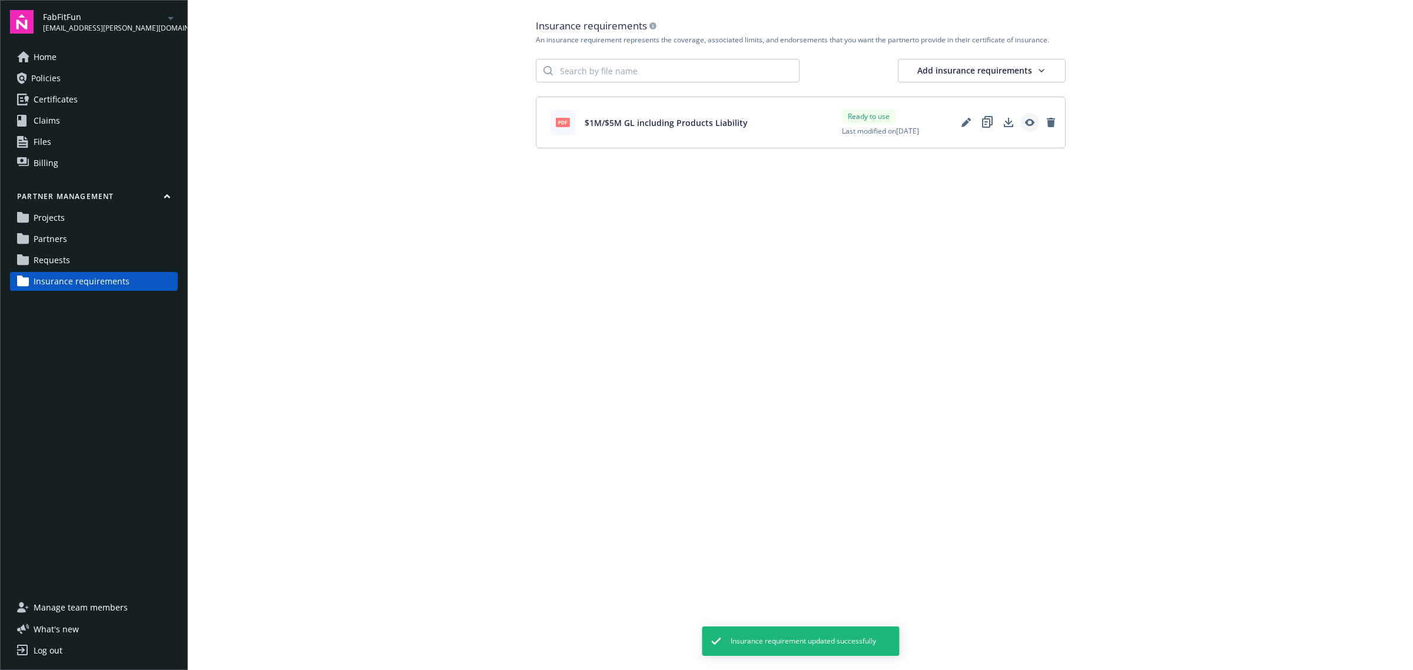
click at [1032, 120] on icon "View" at bounding box center [1029, 122] width 9 height 9
click at [967, 125] on icon "Edit" at bounding box center [966, 122] width 9 height 9
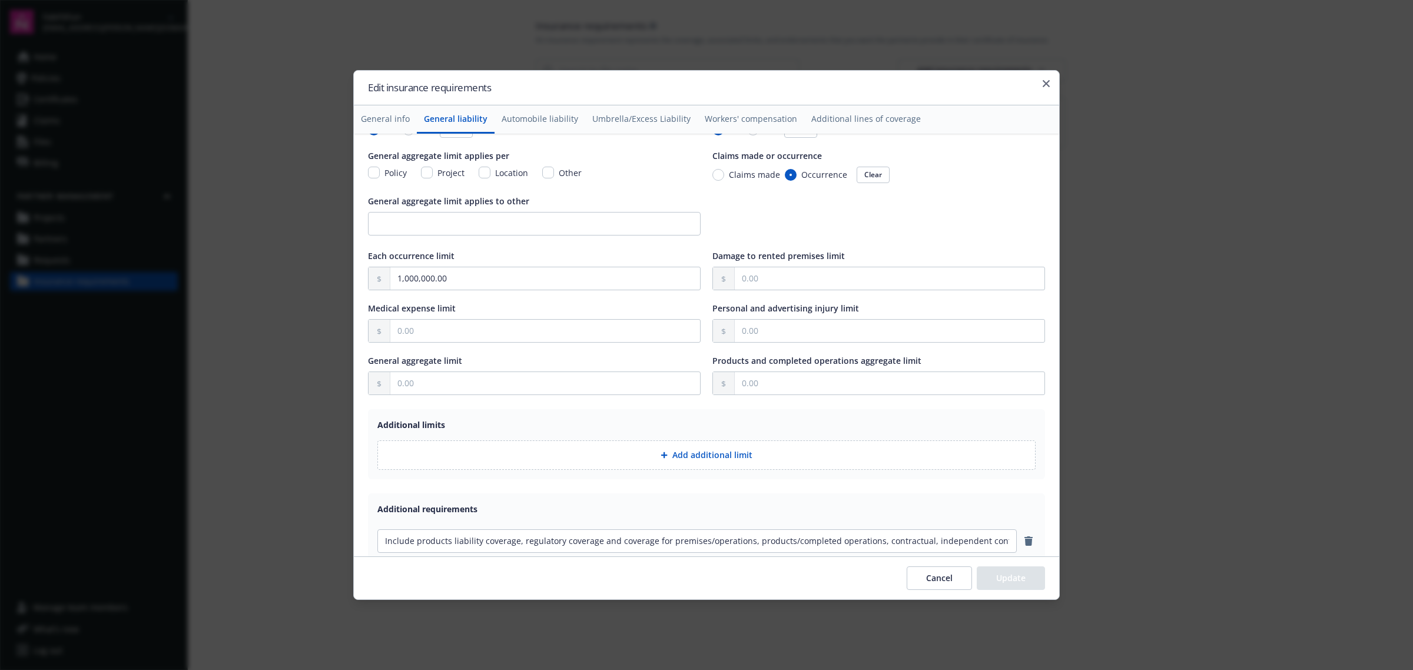
scroll to position [221, 0]
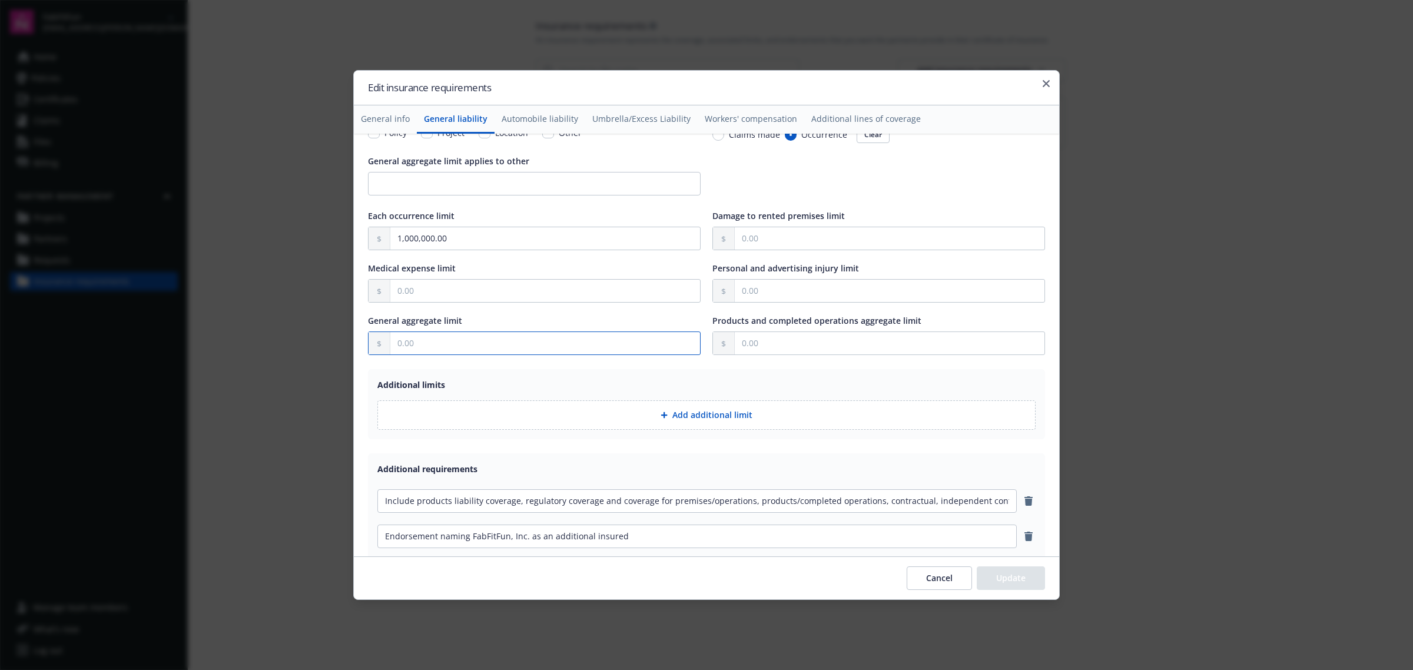
click at [556, 345] on input "text" at bounding box center [545, 343] width 310 height 22
type input "5,000,000.00"
click at [1009, 581] on button "Update" at bounding box center [1011, 579] width 68 height 24
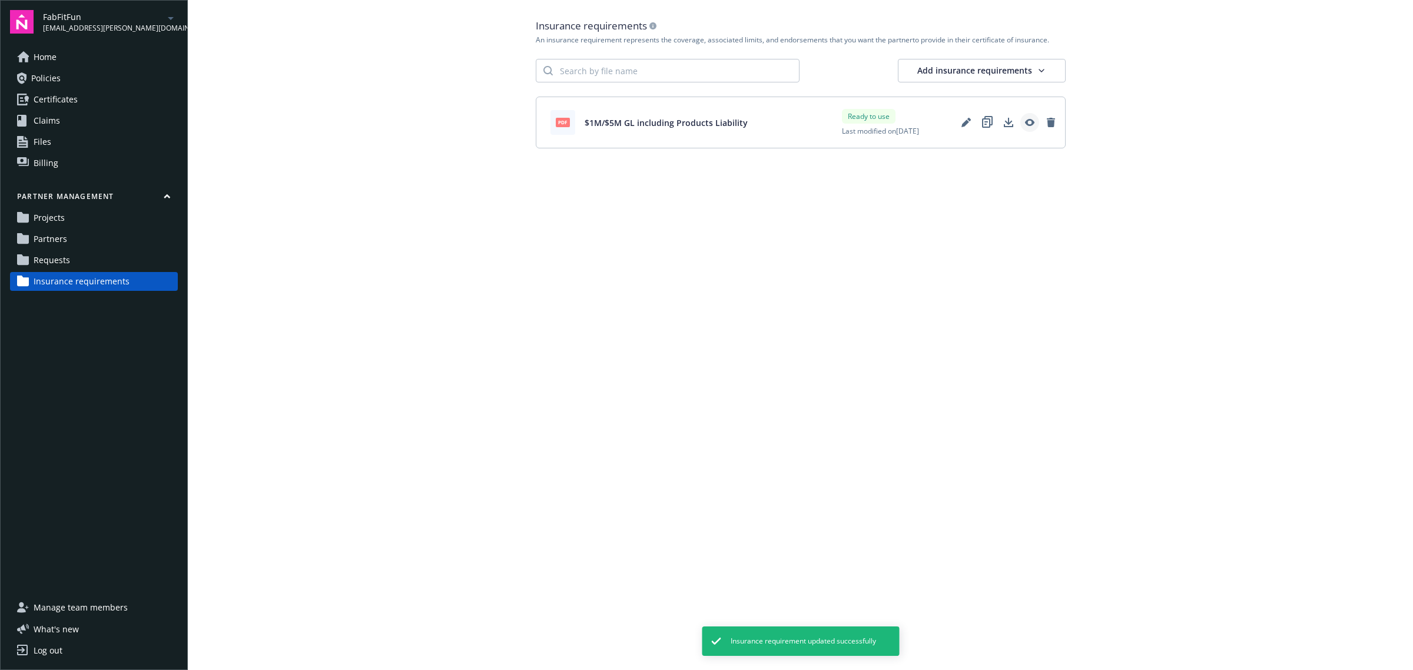
click at [1025, 122] on icon "View" at bounding box center [1029, 122] width 9 height 9
click at [1031, 120] on icon "View" at bounding box center [1029, 122] width 9 height 7
click at [92, 256] on link "Requests" at bounding box center [94, 260] width 168 height 19
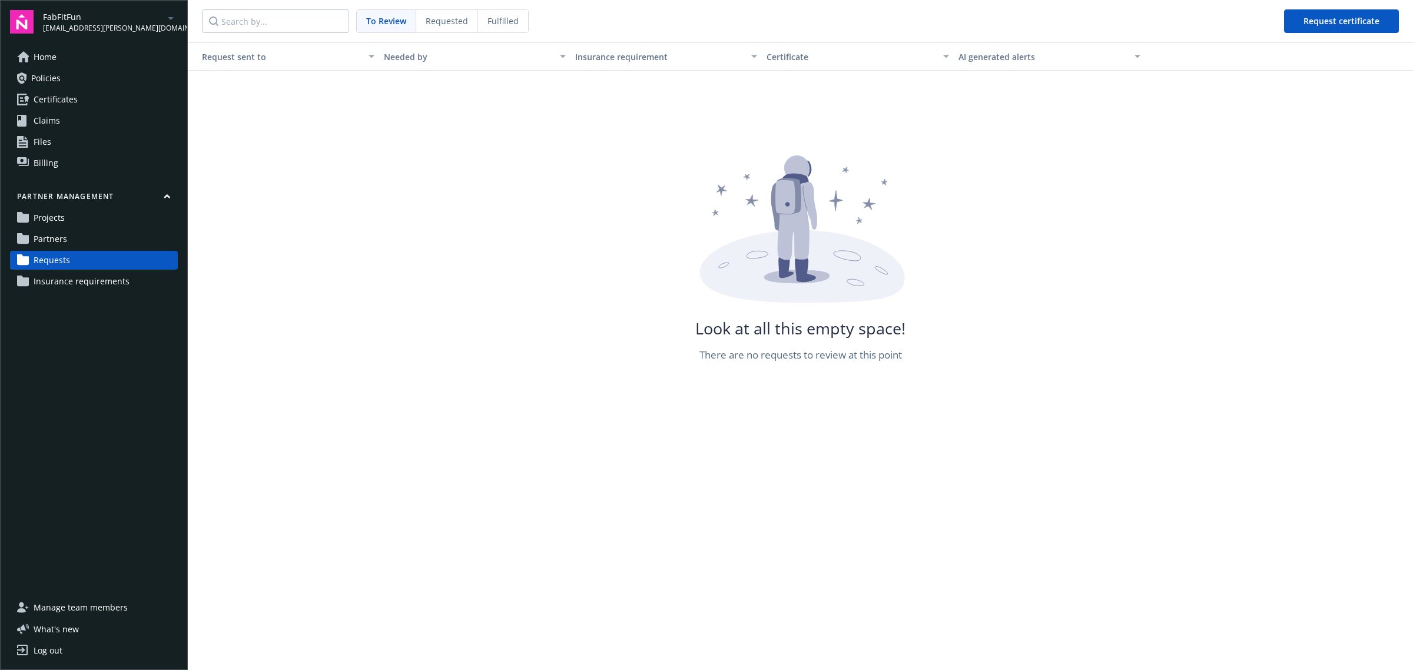
click at [94, 236] on link "Partners" at bounding box center [94, 239] width 168 height 19
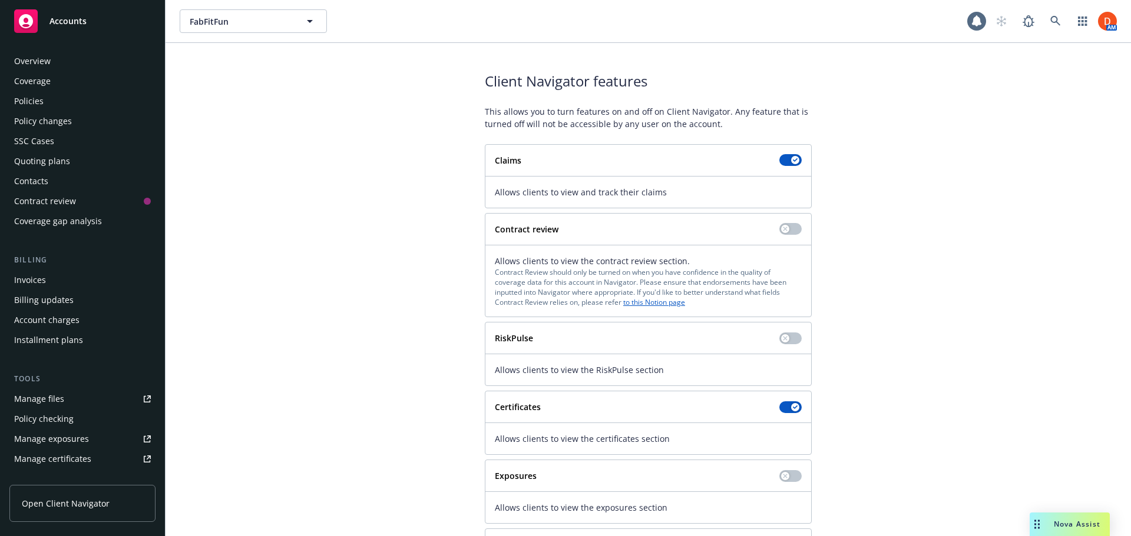
scroll to position [85, 0]
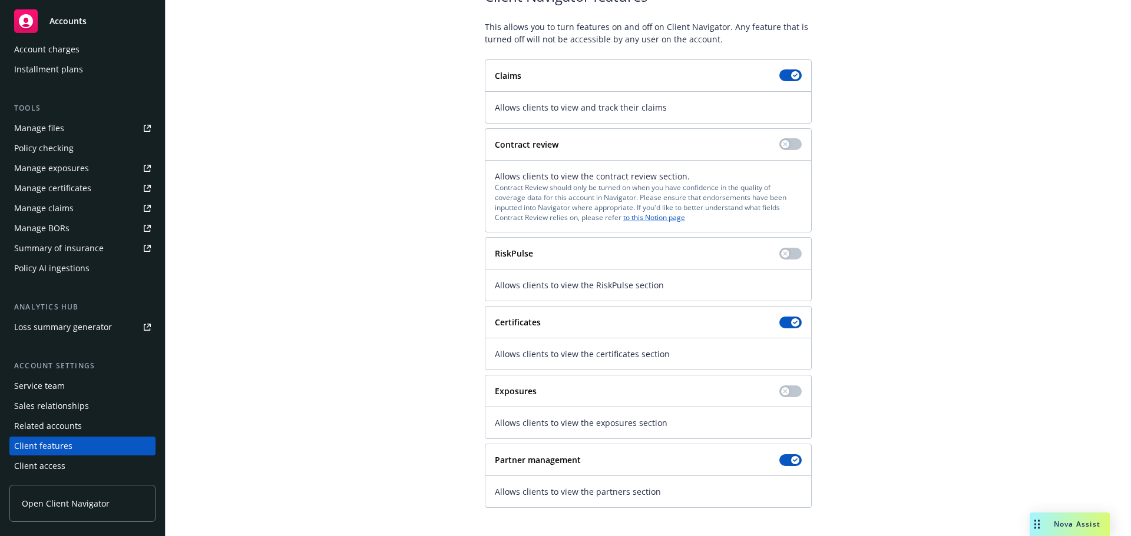
click at [1064, 527] on span "Nova Assist" at bounding box center [1077, 524] width 47 height 10
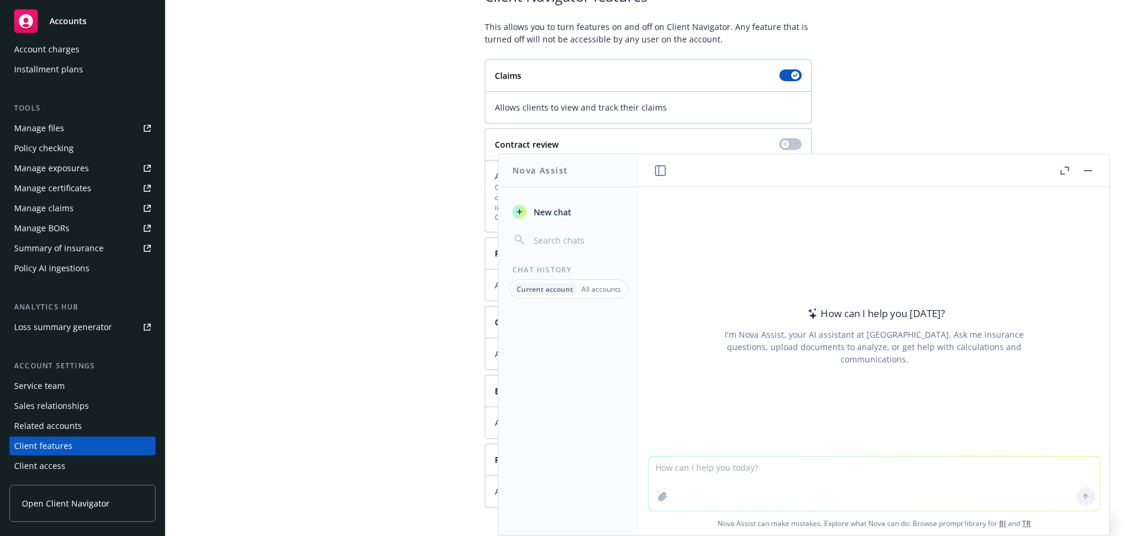
click at [896, 476] on textarea at bounding box center [873, 484] width 451 height 54
paste textarea "Client Navigator: User satisfaction score (out of 10): 8.4 | +06% Since last mo…"
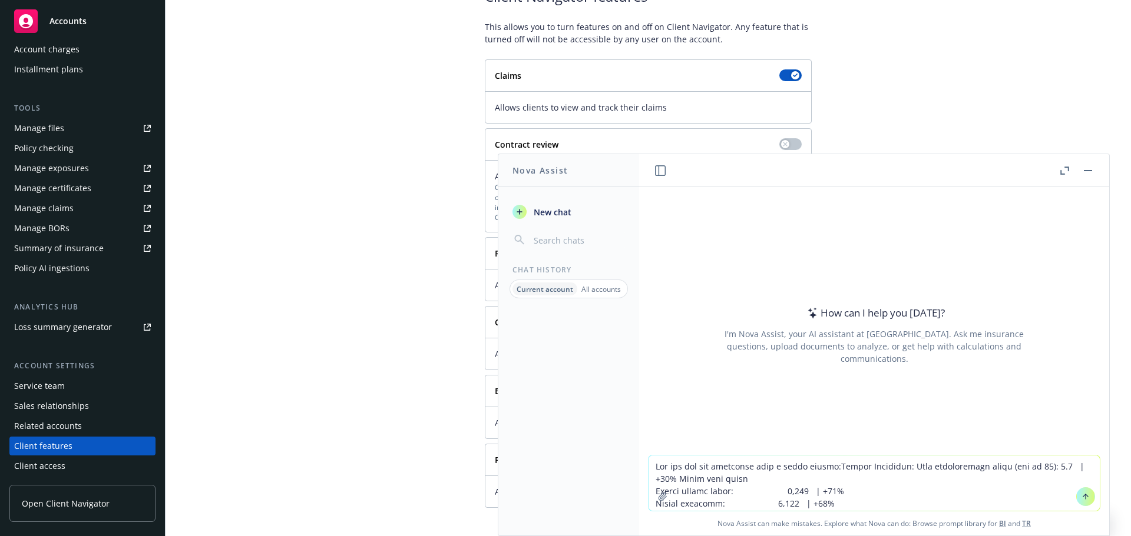
scroll to position [54, 0]
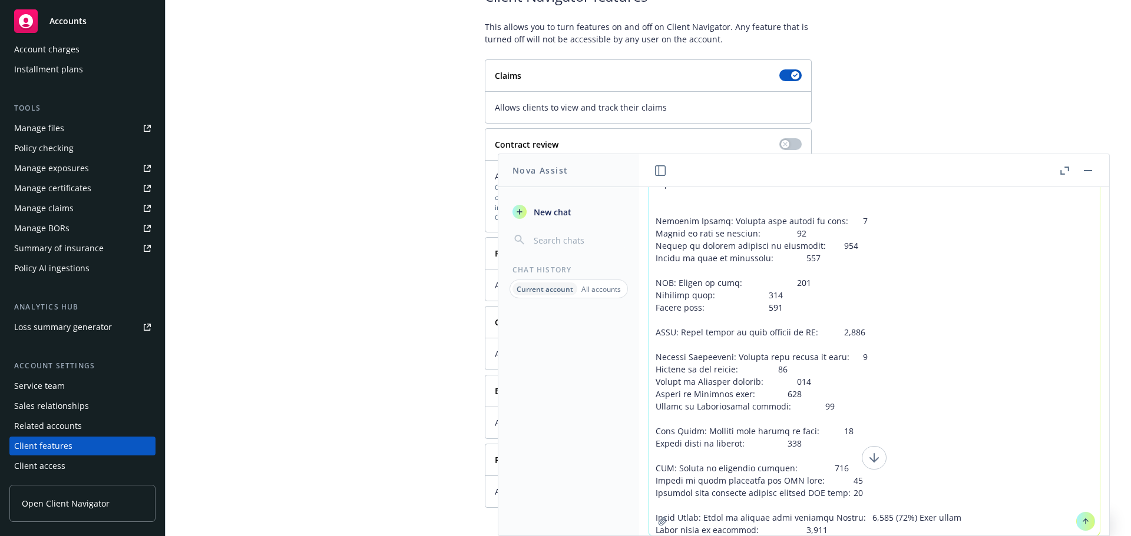
type textarea "Can you put the following into a table format:Client Navigator: User satisfacti…"
click at [1081, 518] on icon at bounding box center [1085, 522] width 8 height 8
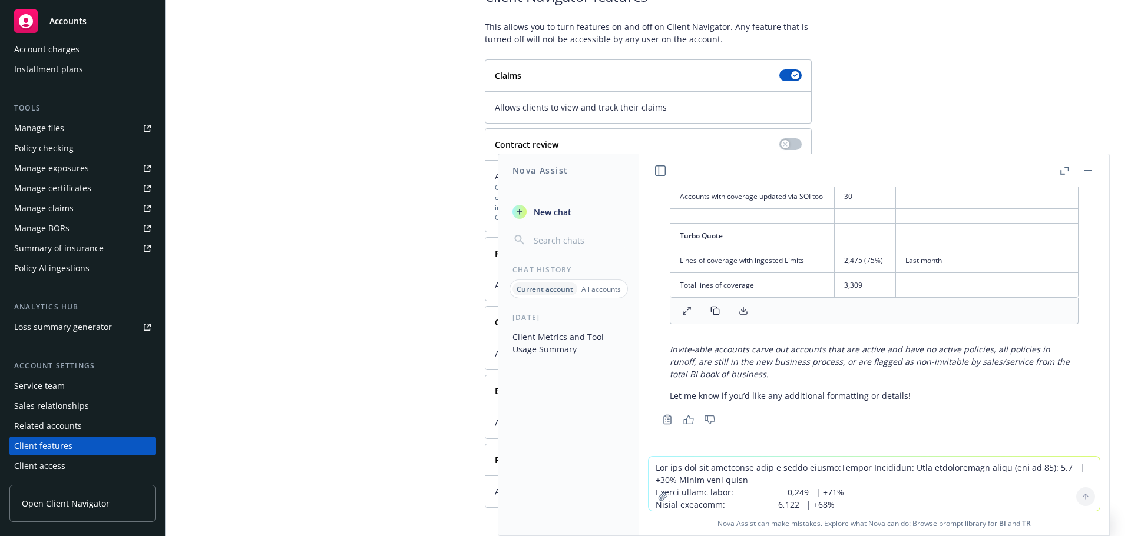
scroll to position [1213, 0]
click at [716, 314] on icon at bounding box center [714, 310] width 9 height 9
